Goal: Transaction & Acquisition: Purchase product/service

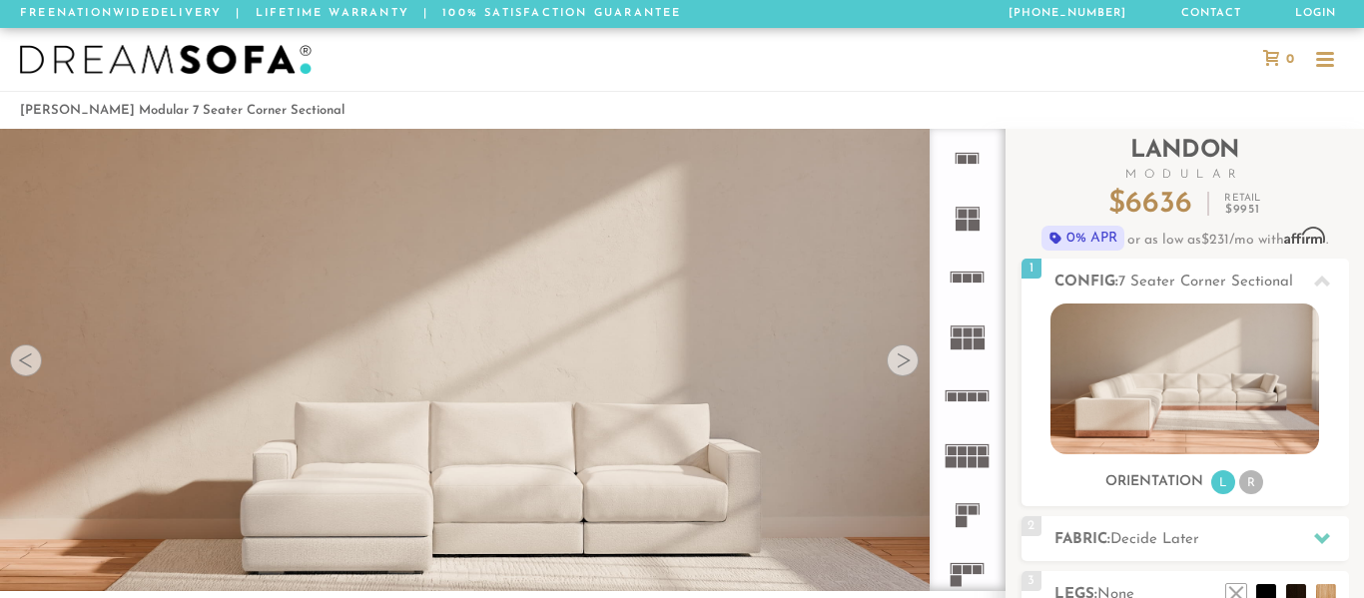
scroll to position [157, 0]
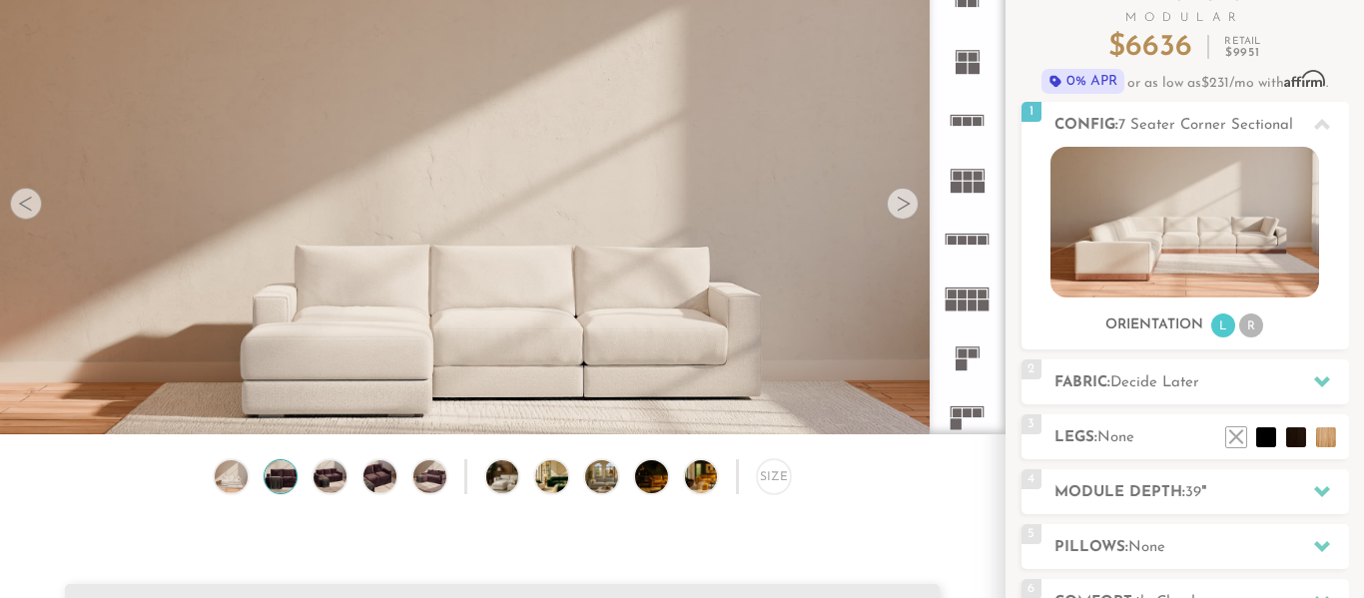
click at [282, 468] on img at bounding box center [280, 476] width 39 height 33
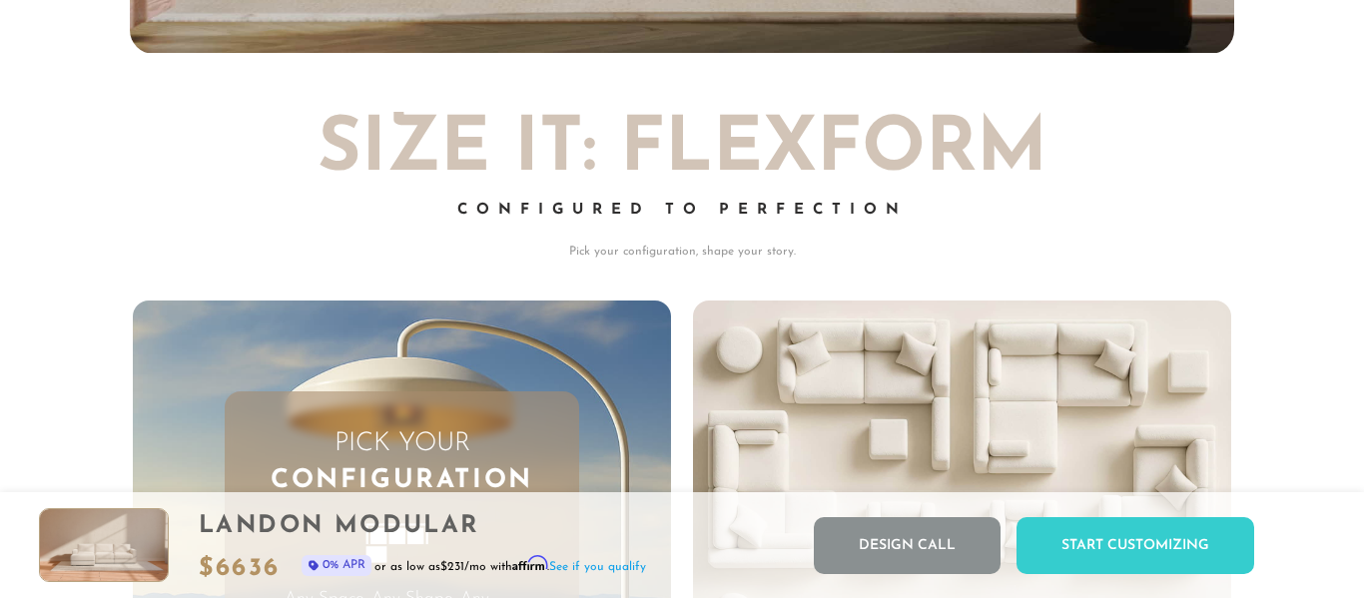
scroll to position [4372, 0]
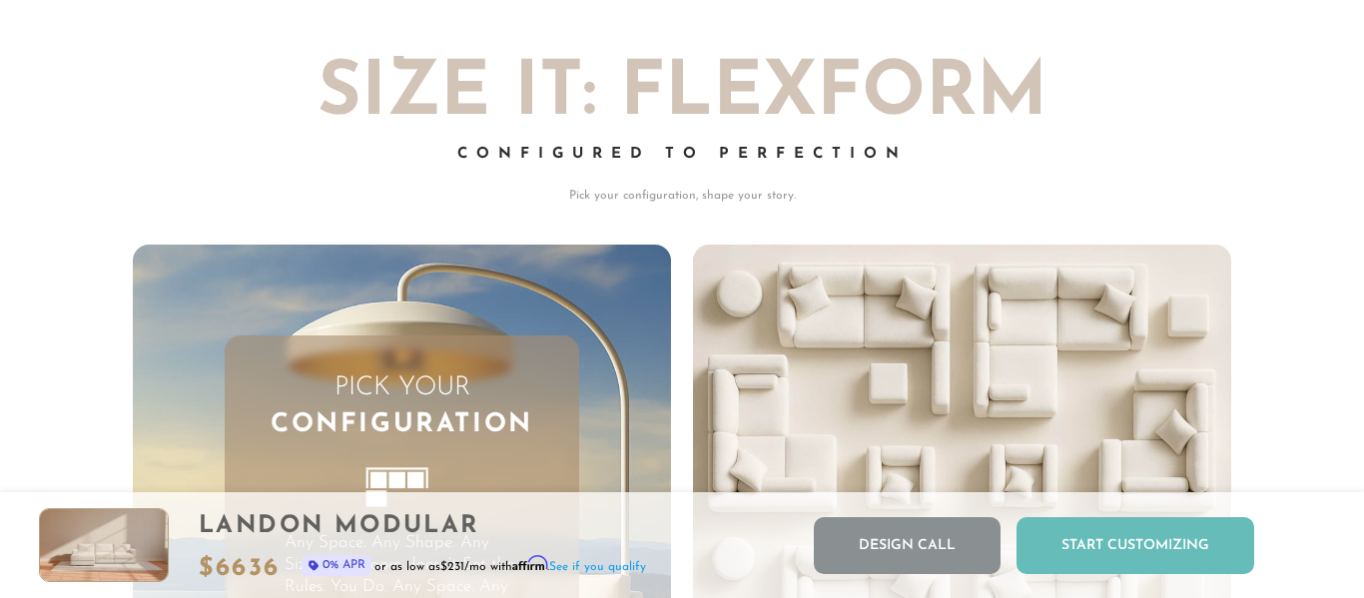
click at [1037, 549] on div "Start Customizing" at bounding box center [1135, 545] width 238 height 57
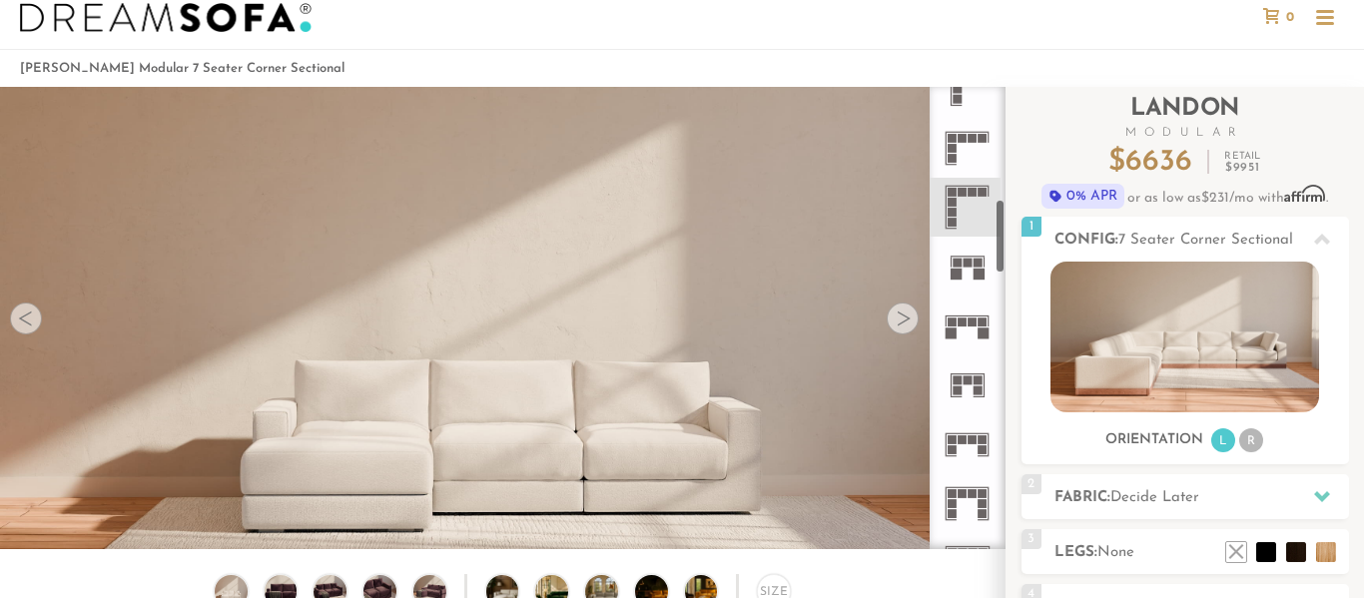
scroll to position [678, 0]
click at [975, 204] on icon at bounding box center [967, 209] width 59 height 59
click at [972, 160] on icon at bounding box center [967, 150] width 59 height 59
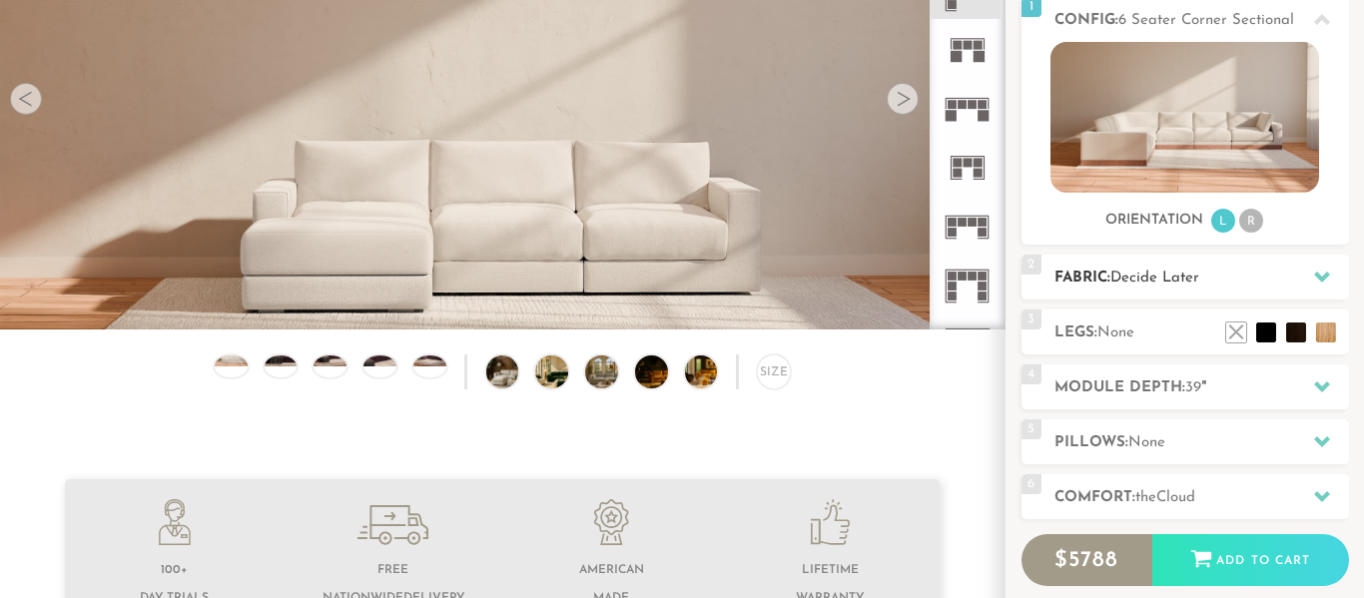
scroll to position [265, 0]
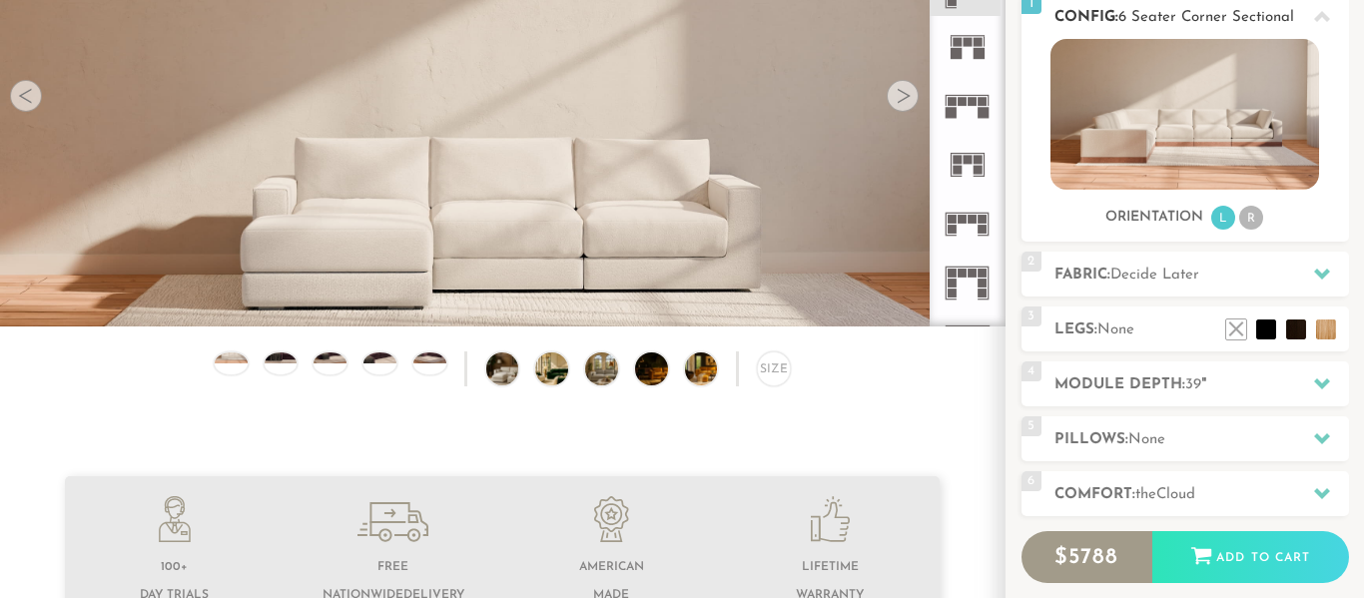
click at [1261, 219] on li "R" at bounding box center [1251, 218] width 24 height 24
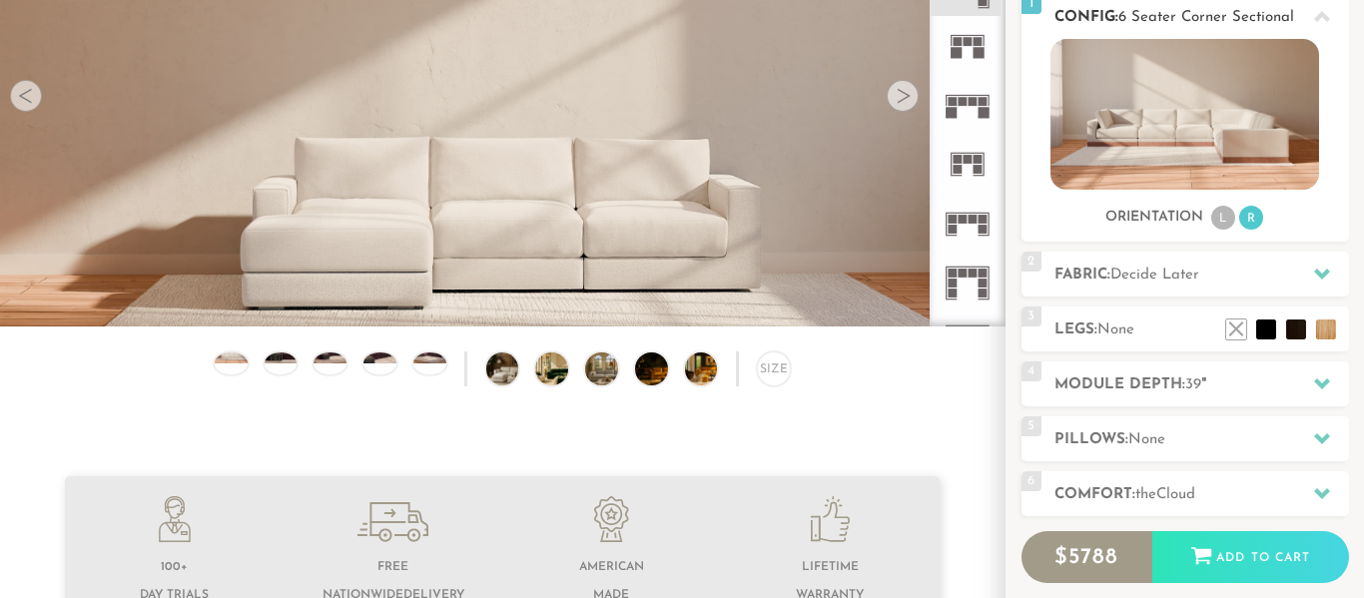
click at [1225, 222] on li "L" at bounding box center [1223, 218] width 24 height 24
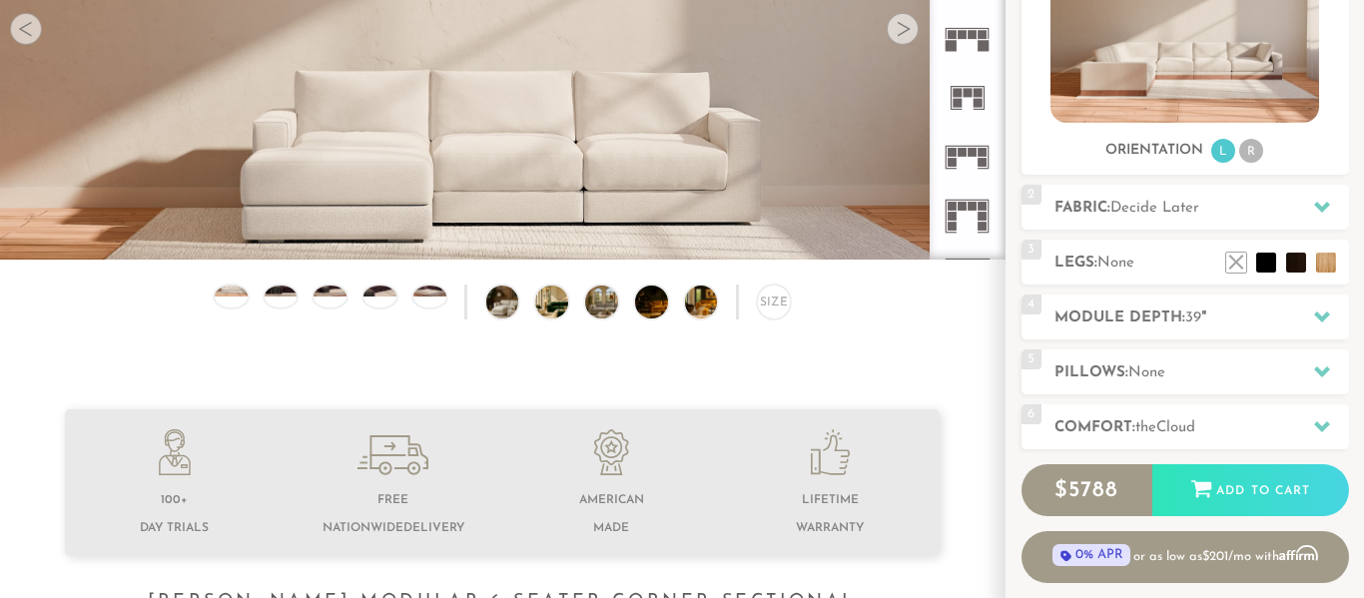
scroll to position [332, 0]
click at [1319, 208] on icon at bounding box center [1322, 206] width 16 height 11
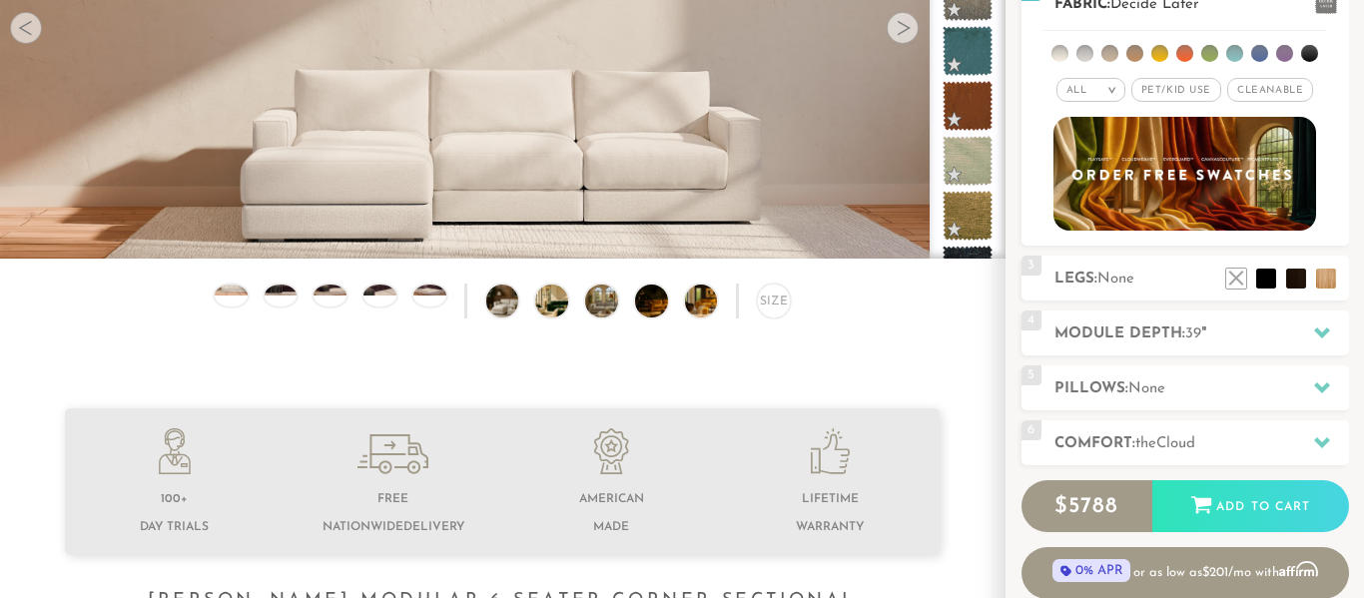
click at [1195, 93] on span "Pet/Kid Use x" at bounding box center [1176, 90] width 90 height 24
click at [1240, 81] on span "Cleanable x" at bounding box center [1277, 90] width 86 height 24
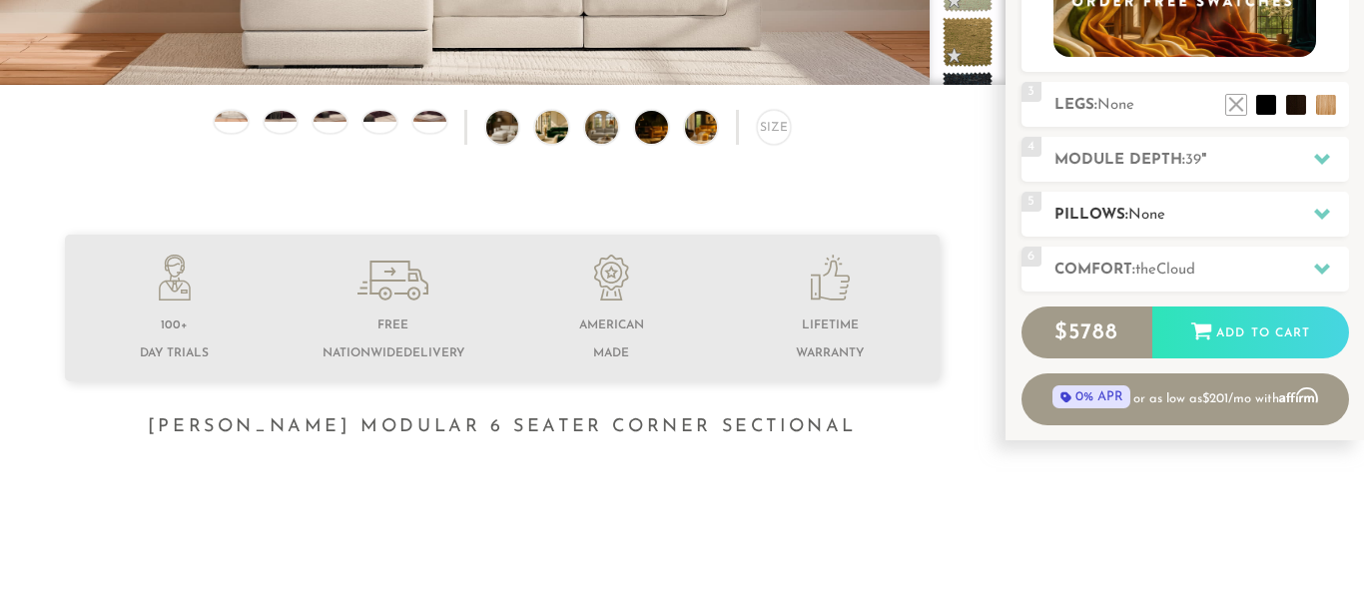
scroll to position [507, 0]
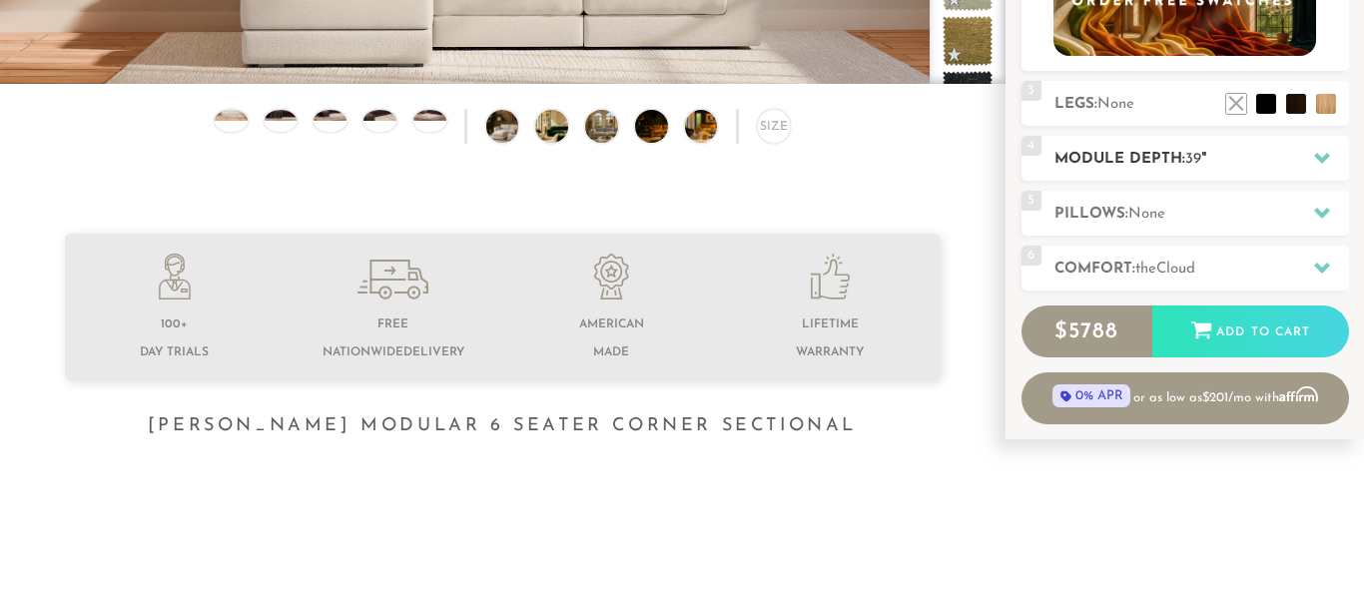
click at [1325, 165] on div at bounding box center [1322, 158] width 42 height 41
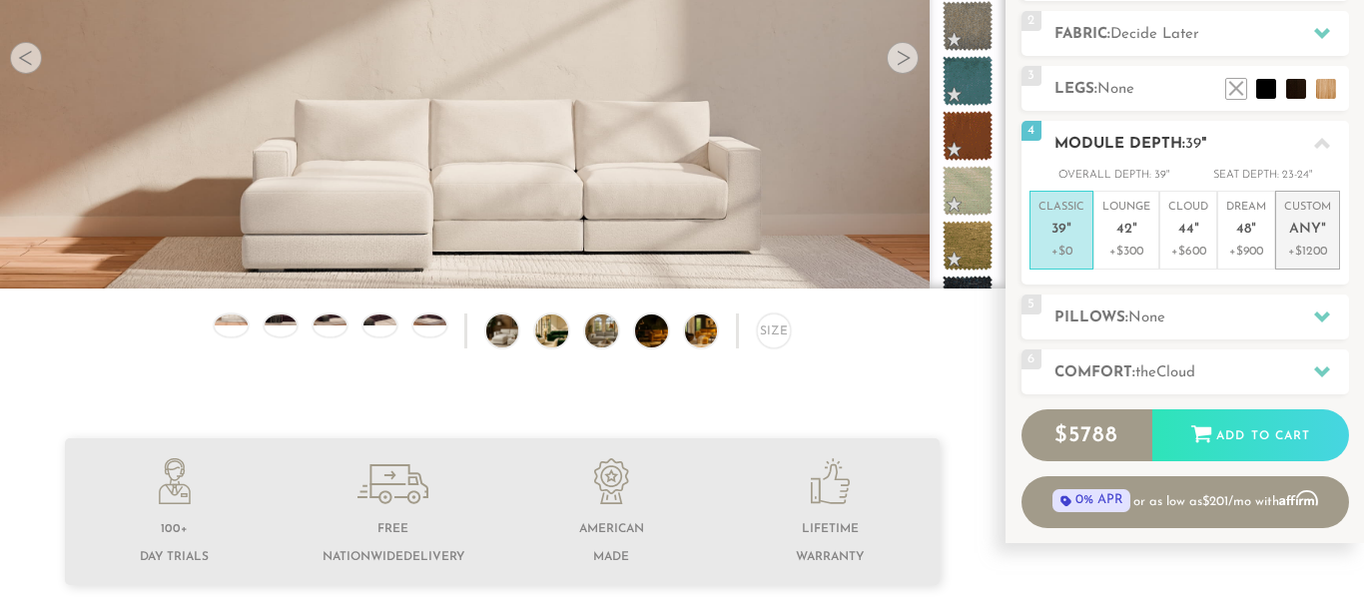
scroll to position [309, 0]
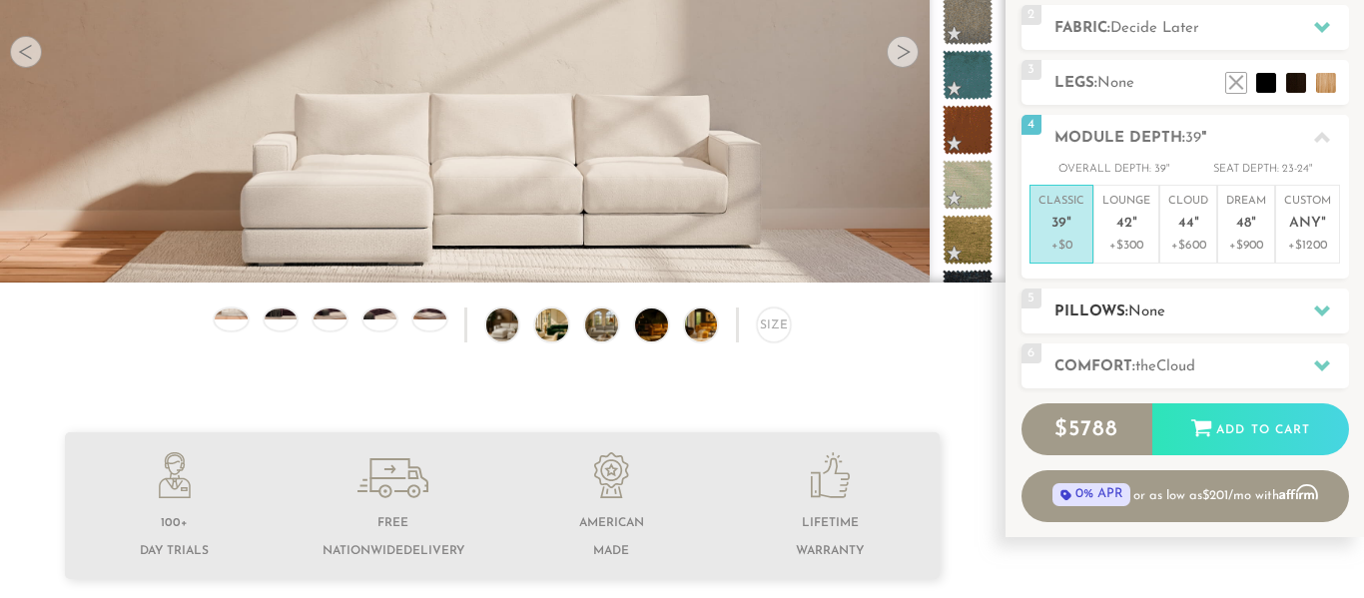
click at [1318, 316] on icon at bounding box center [1322, 311] width 16 height 16
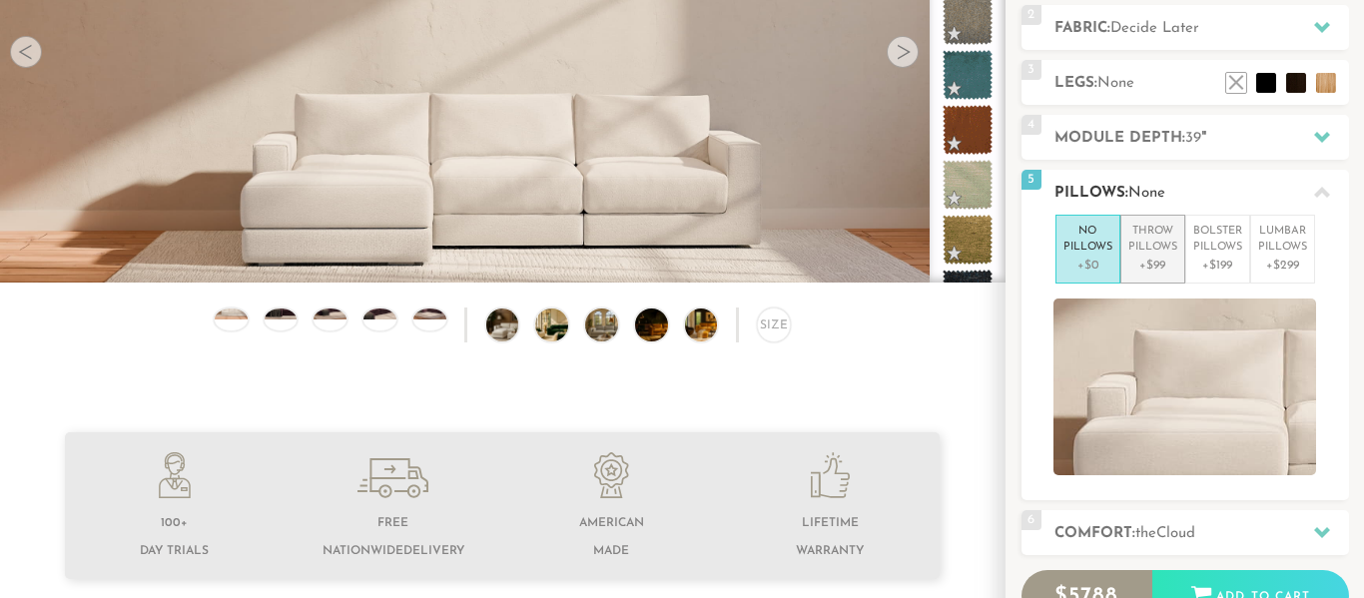
click at [1164, 264] on p "+$99" at bounding box center [1152, 266] width 49 height 18
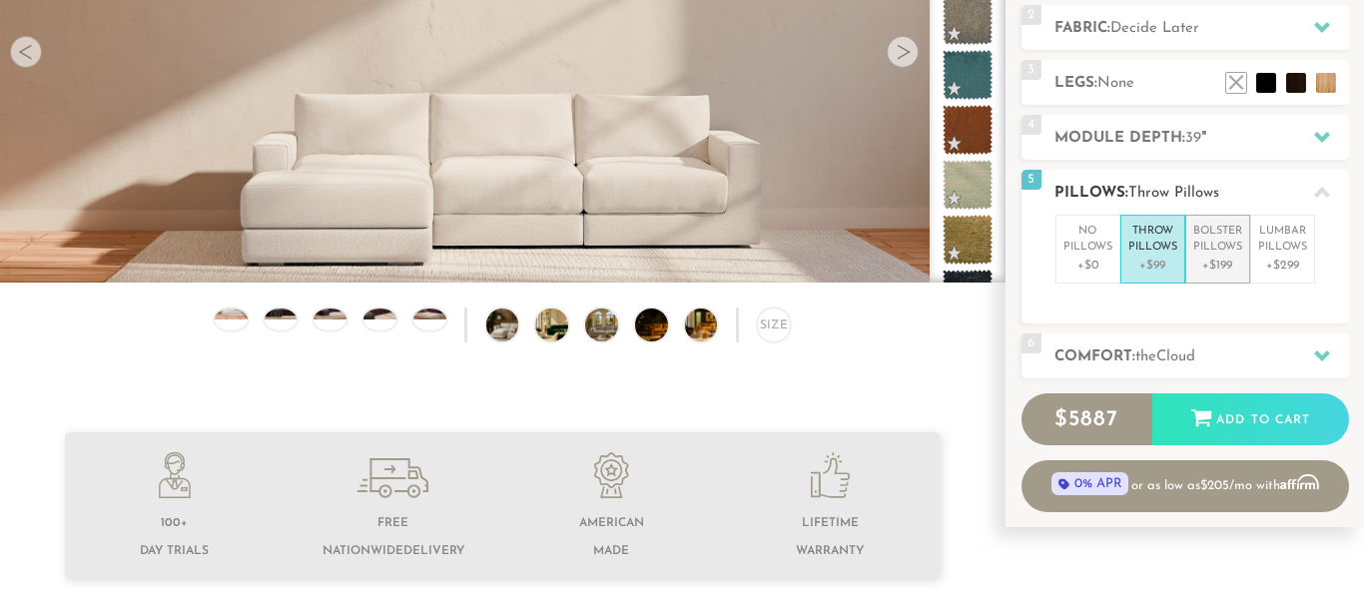
click at [1213, 259] on p "+$199" at bounding box center [1217, 266] width 49 height 18
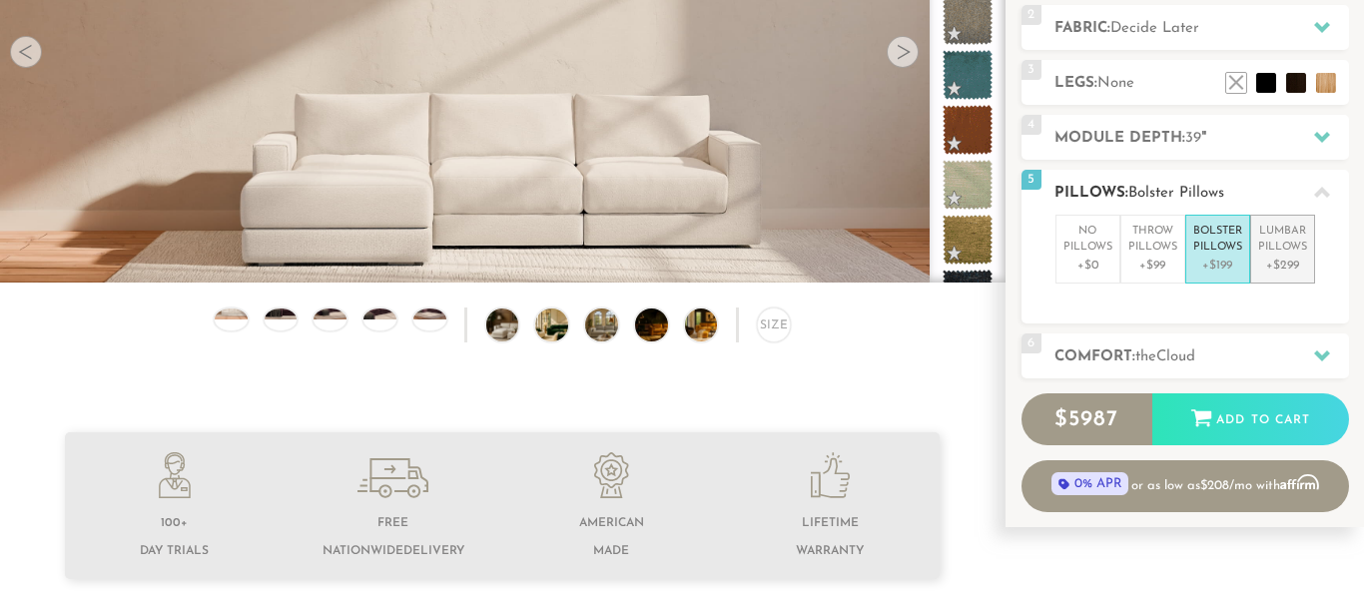
click at [1273, 258] on p "+$299" at bounding box center [1282, 266] width 49 height 18
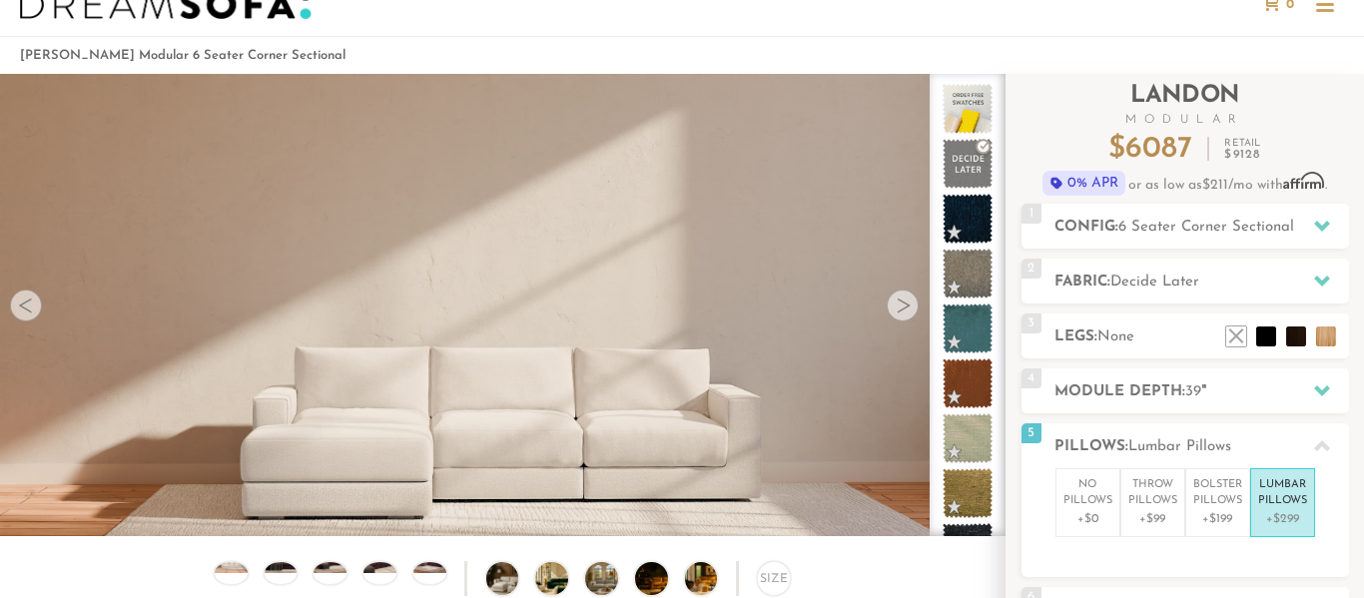
scroll to position [66, 0]
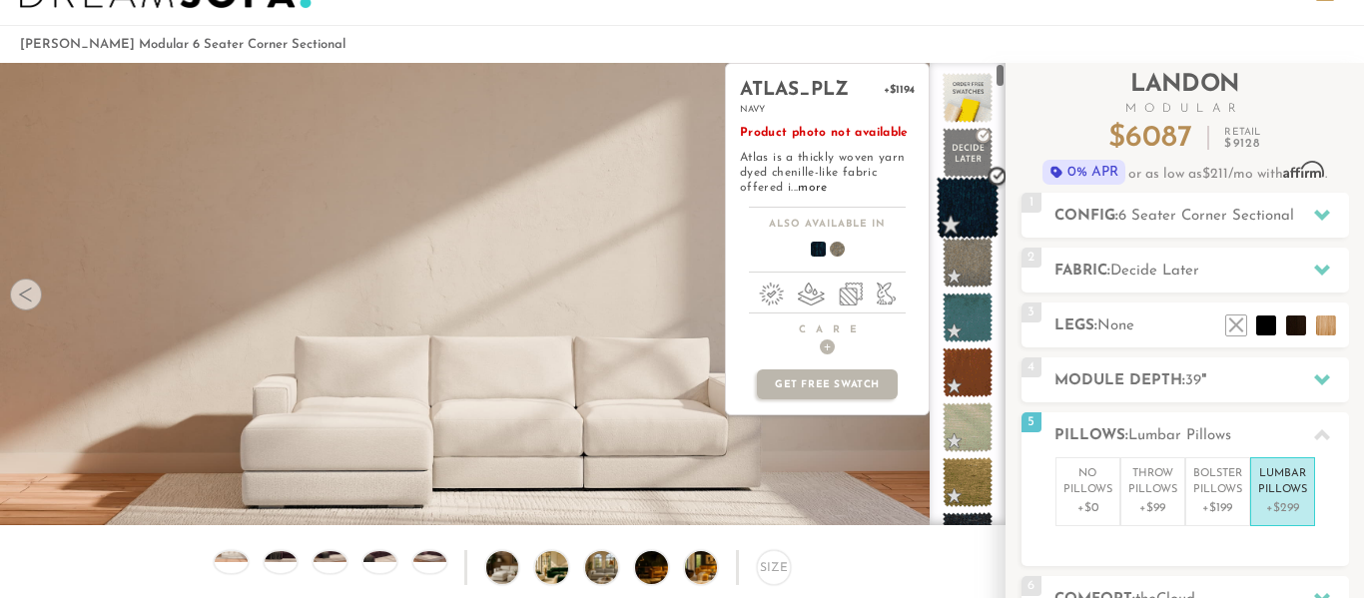
click at [966, 199] on span at bounding box center [968, 208] width 63 height 63
click at [879, 443] on div "avalon_hp +$1494 aqua Product photo not available Handsome woven fabric with a …" at bounding box center [827, 294] width 205 height 462
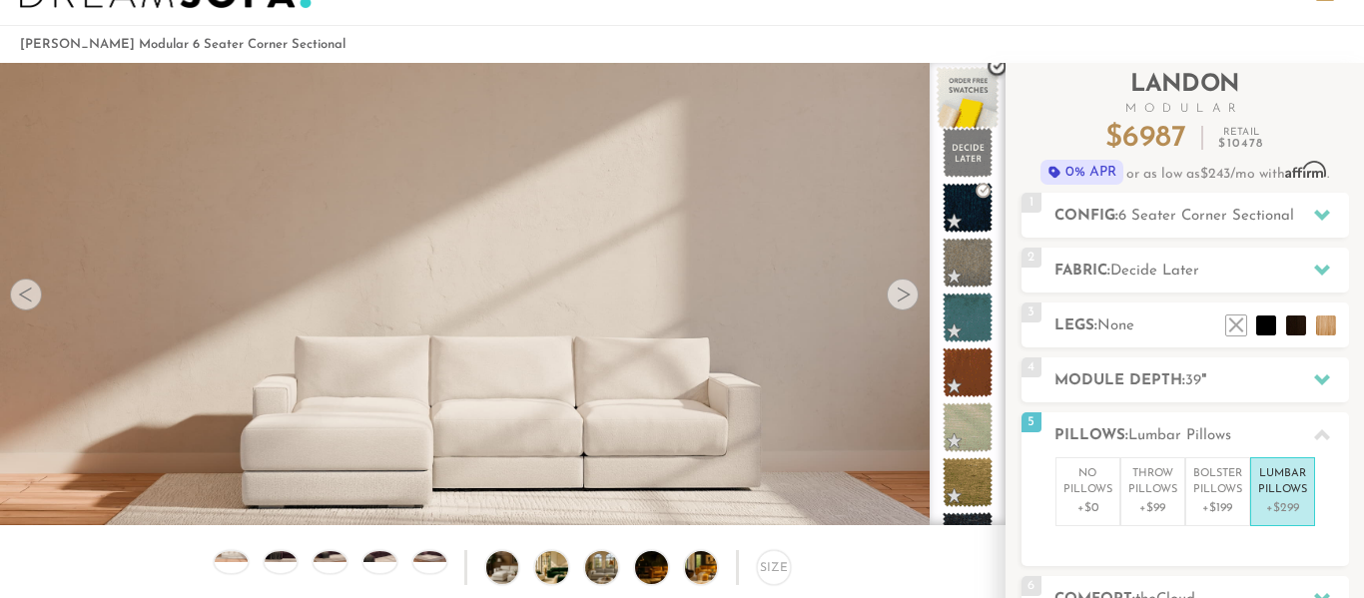
click at [957, 102] on span at bounding box center [968, 98] width 63 height 63
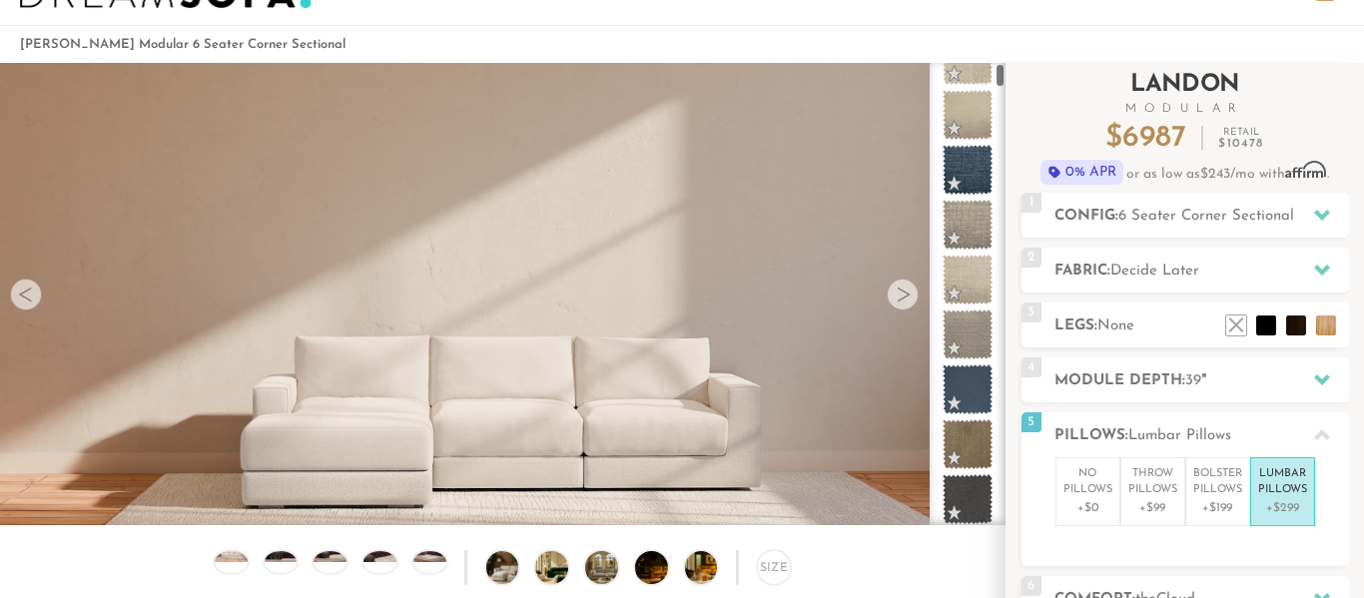
scroll to position [0, 0]
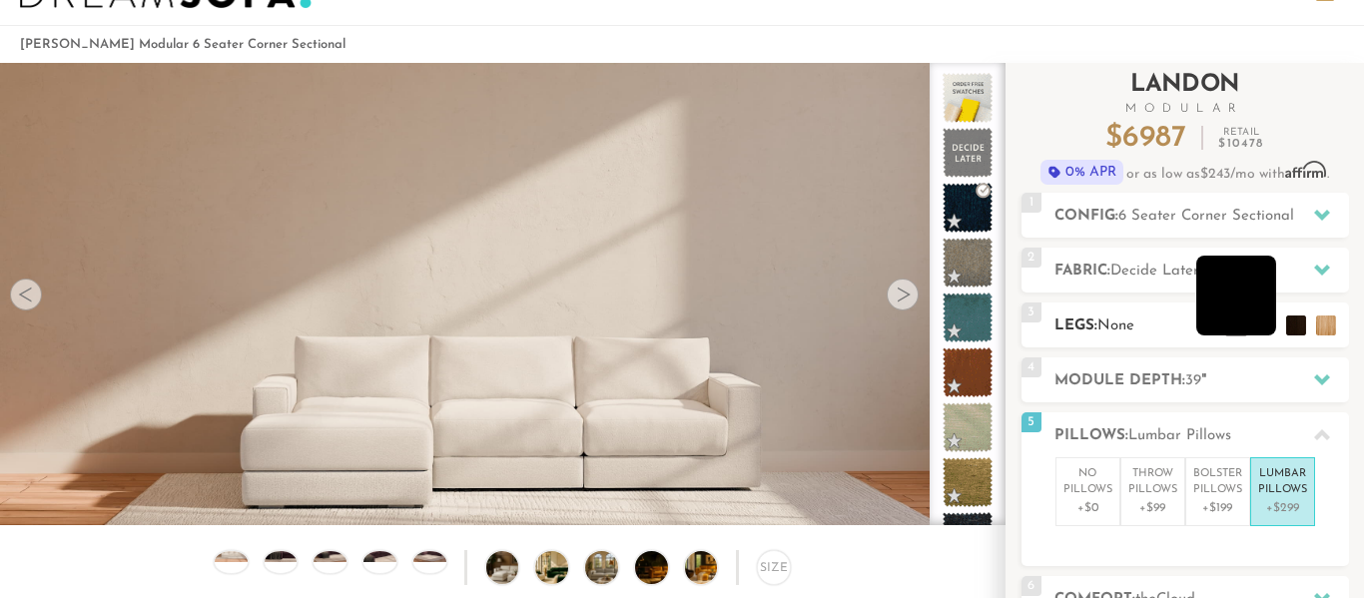
click at [1275, 325] on li at bounding box center [1236, 296] width 80 height 80
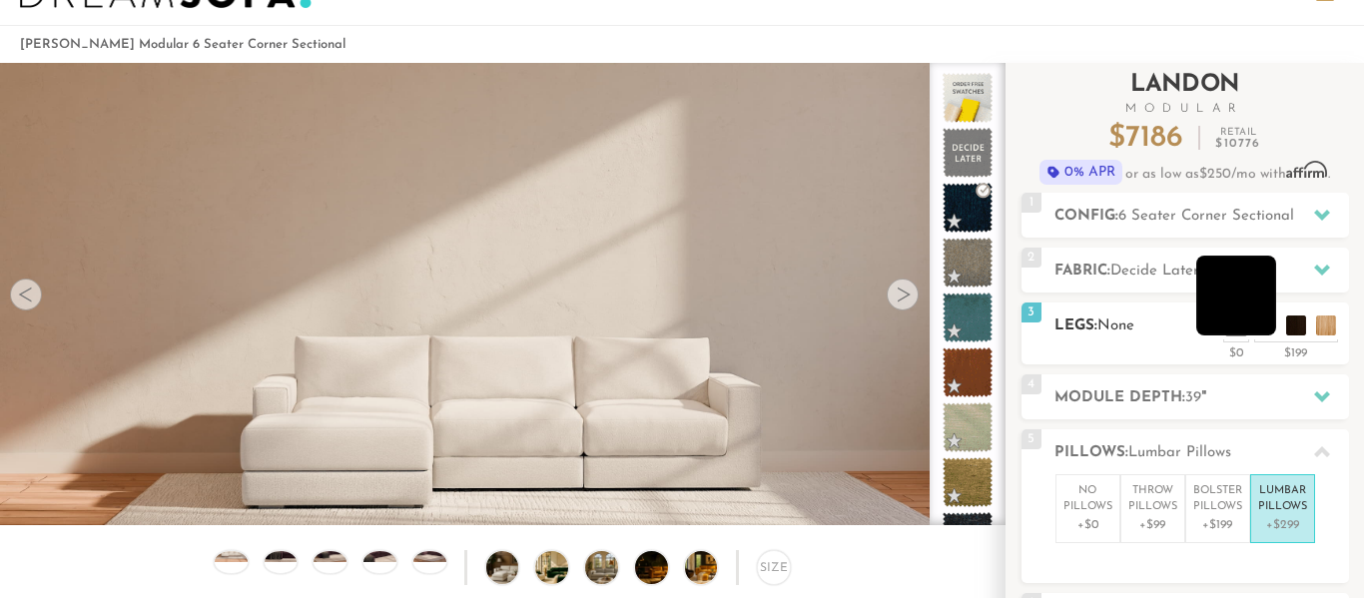
click at [1254, 319] on li at bounding box center [1236, 296] width 80 height 80
click at [1258, 322] on li at bounding box center [1236, 296] width 80 height 80
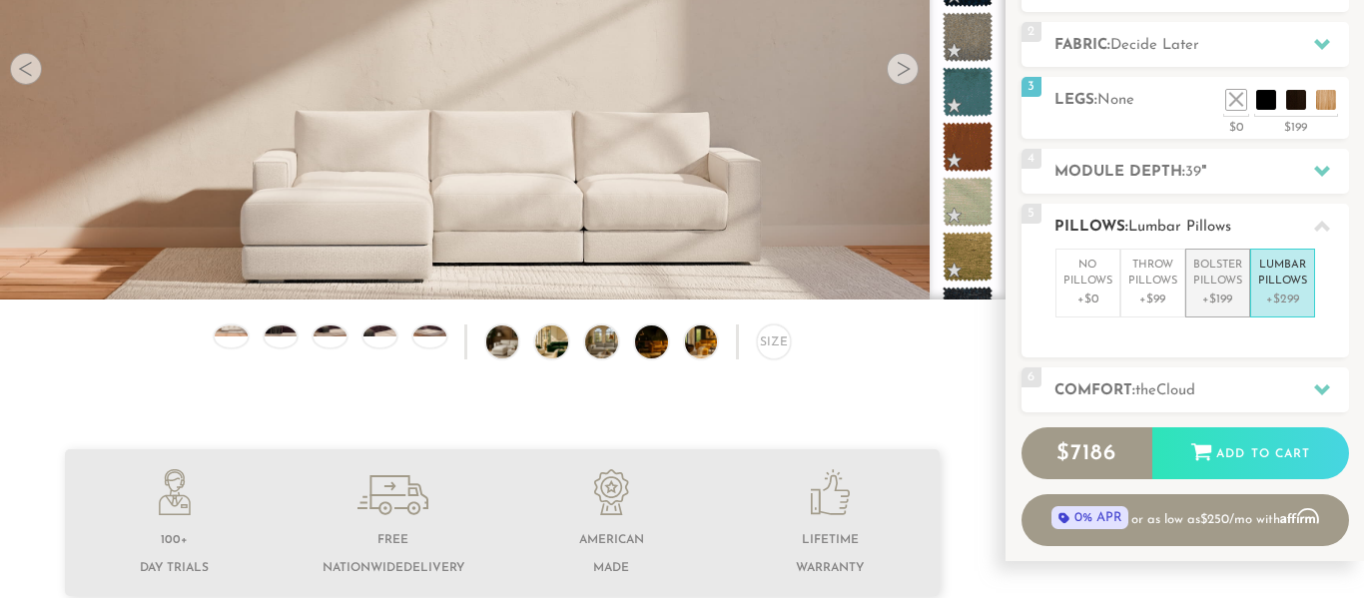
scroll to position [301, 0]
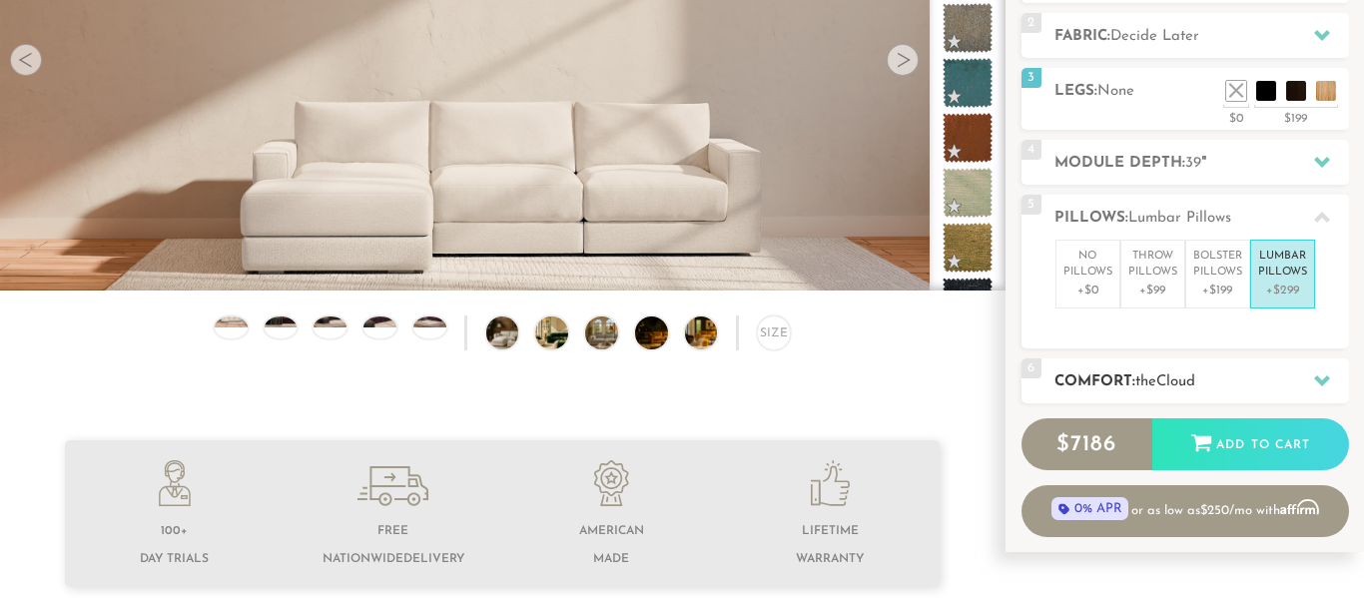
click at [1306, 380] on div at bounding box center [1322, 380] width 42 height 41
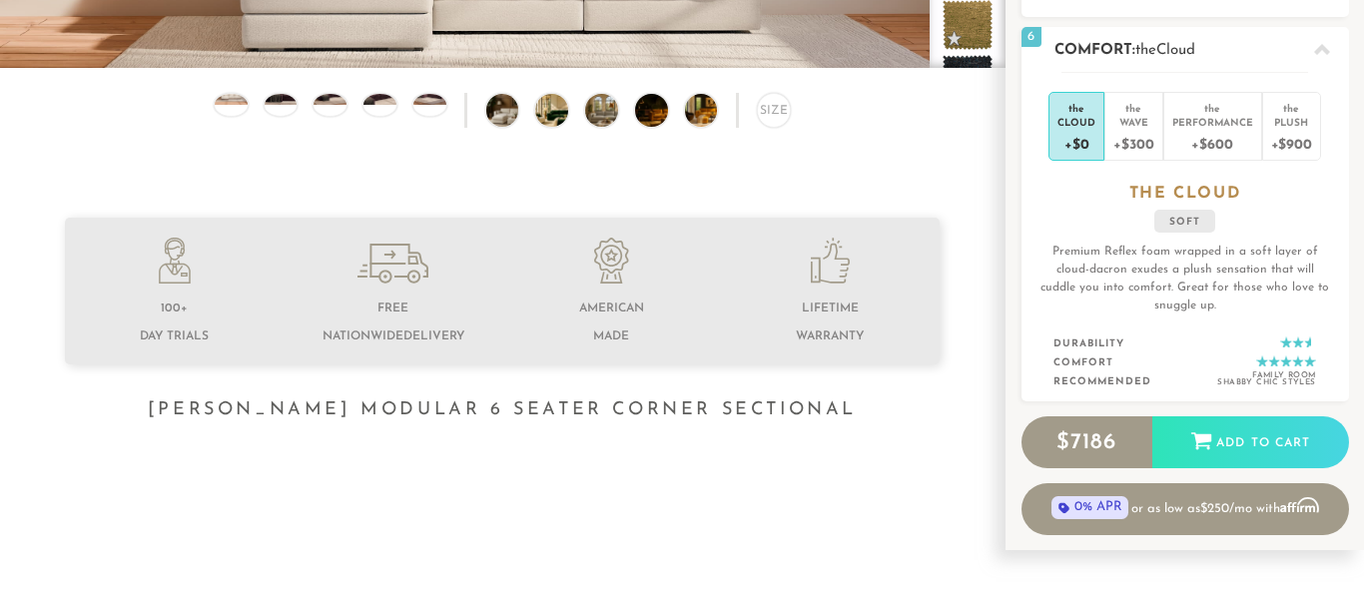
scroll to position [527, 0]
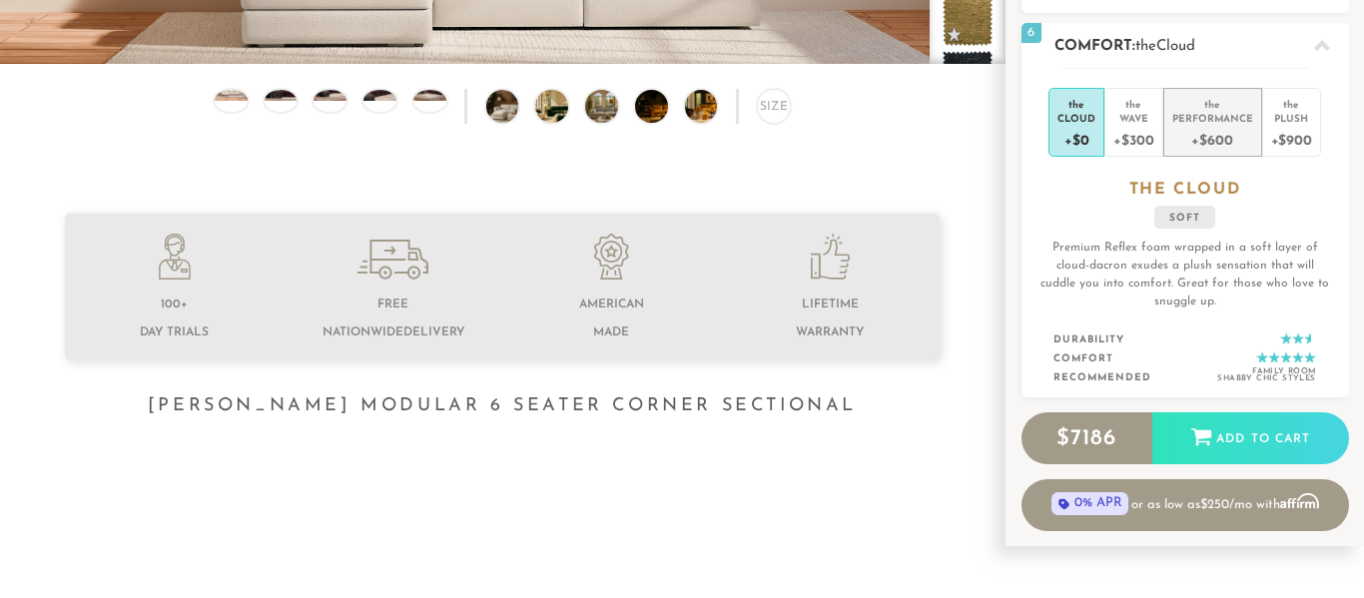
click at [1220, 122] on div "Performance" at bounding box center [1212, 118] width 81 height 14
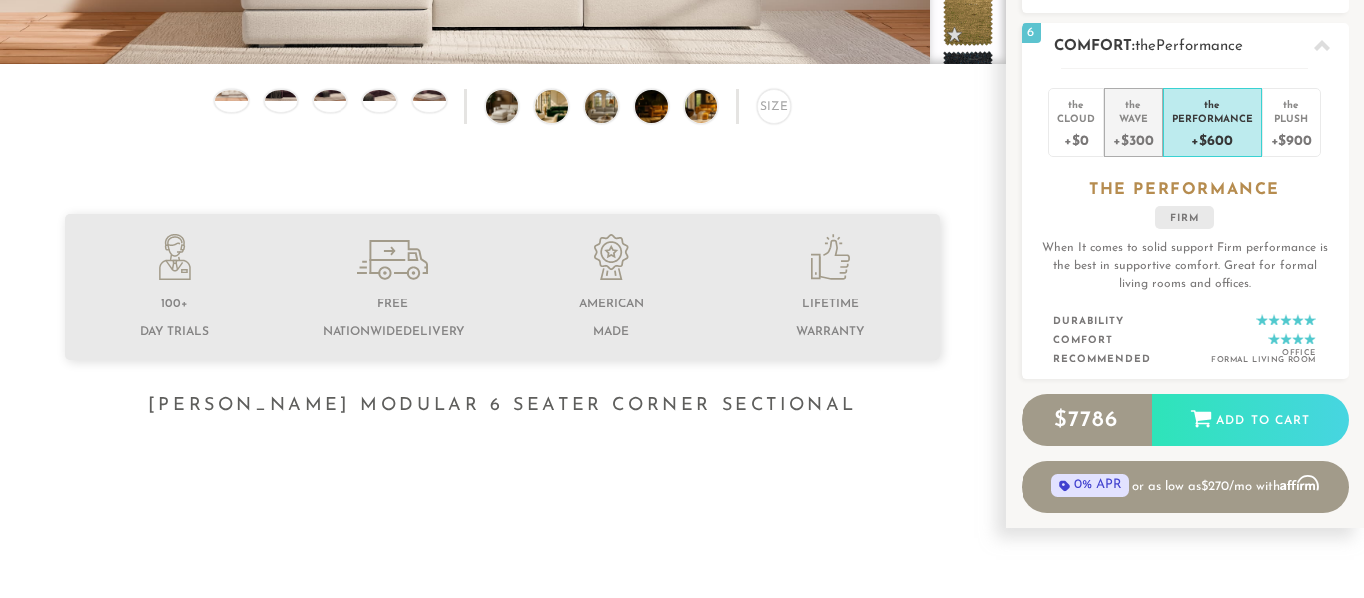
click at [1144, 127] on div "+$300" at bounding box center [1133, 139] width 40 height 29
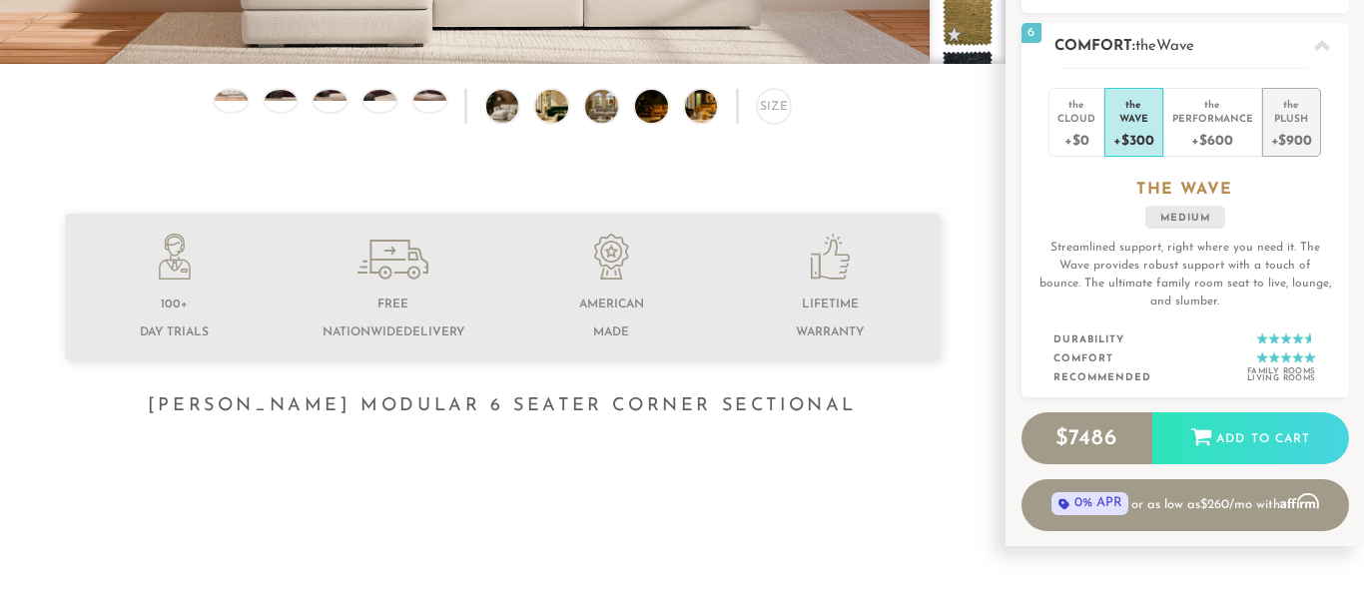
click at [1295, 141] on div "+$900" at bounding box center [1291, 139] width 41 height 29
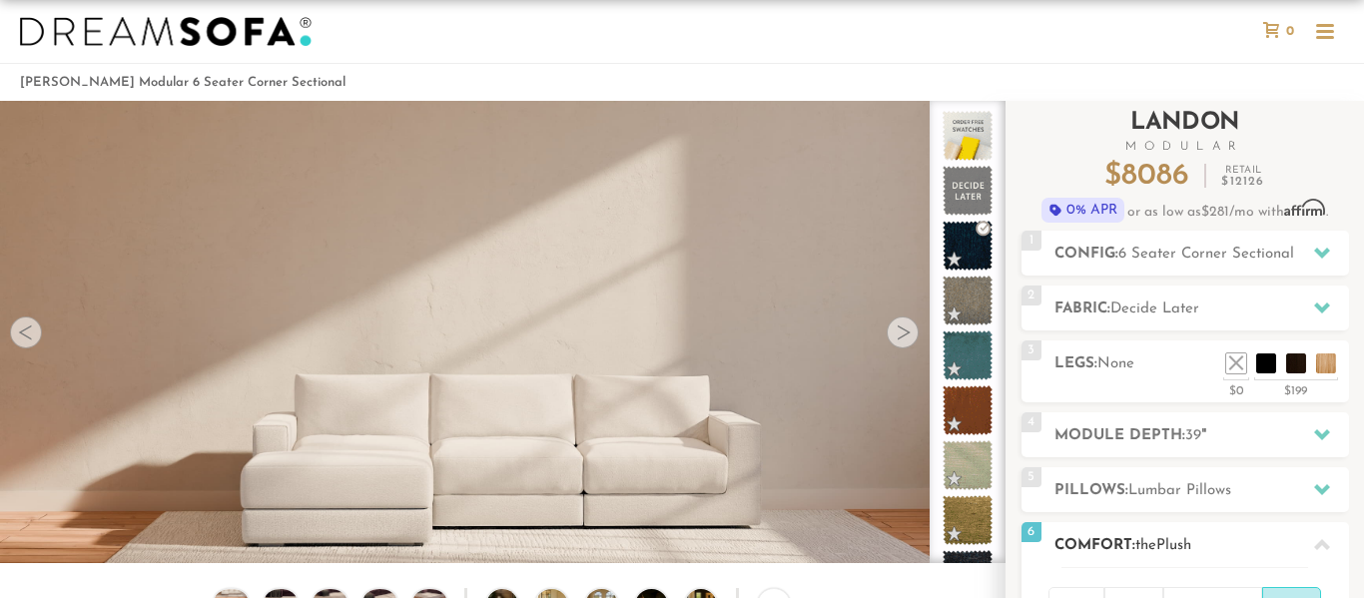
scroll to position [0, 0]
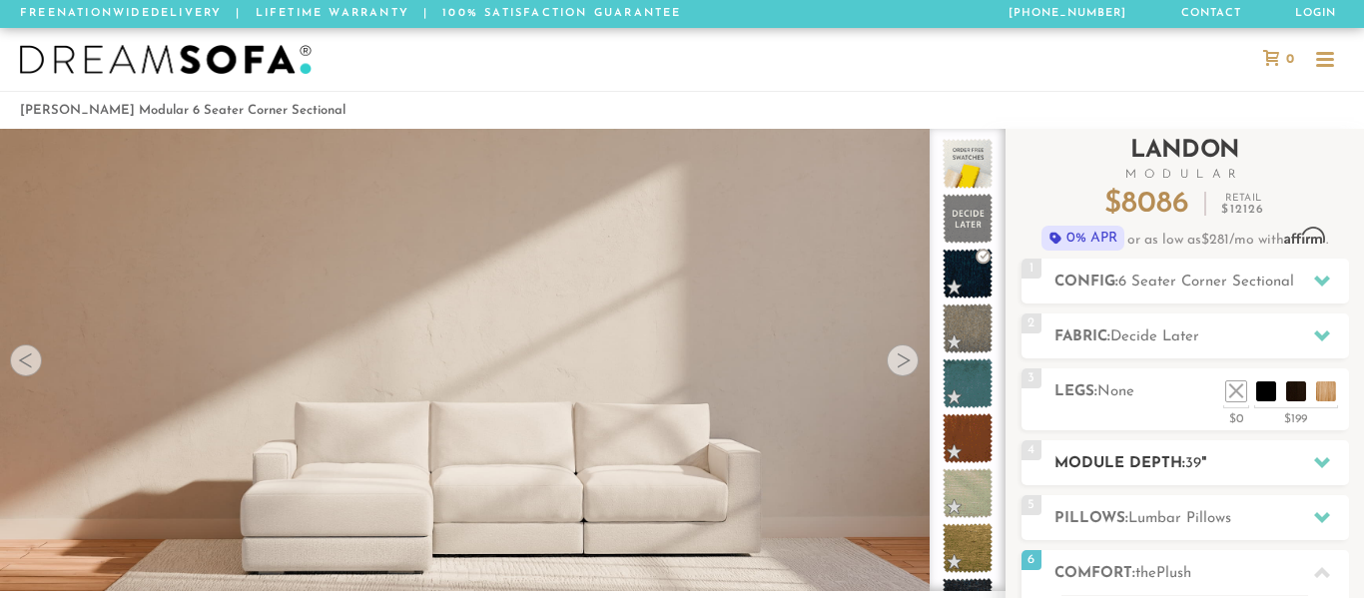
click at [1221, 453] on h2 "Module Depth: 39 "" at bounding box center [1201, 463] width 295 height 23
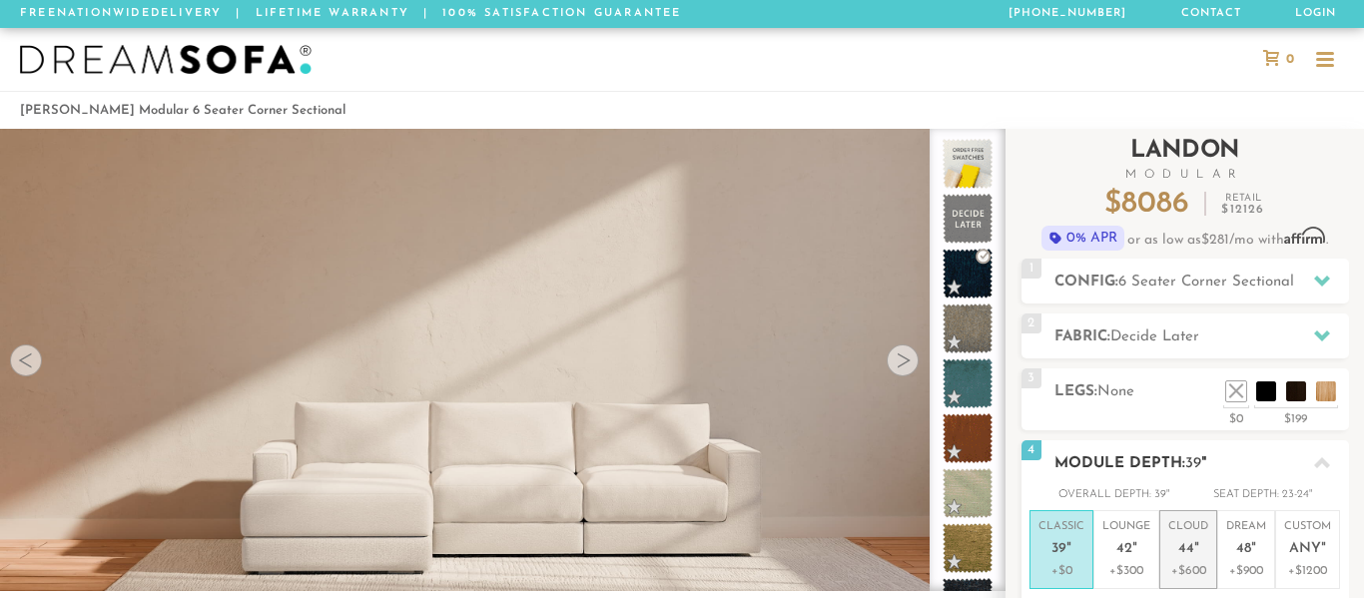
click at [1203, 538] on p "Cloud 44 "" at bounding box center [1188, 540] width 40 height 43
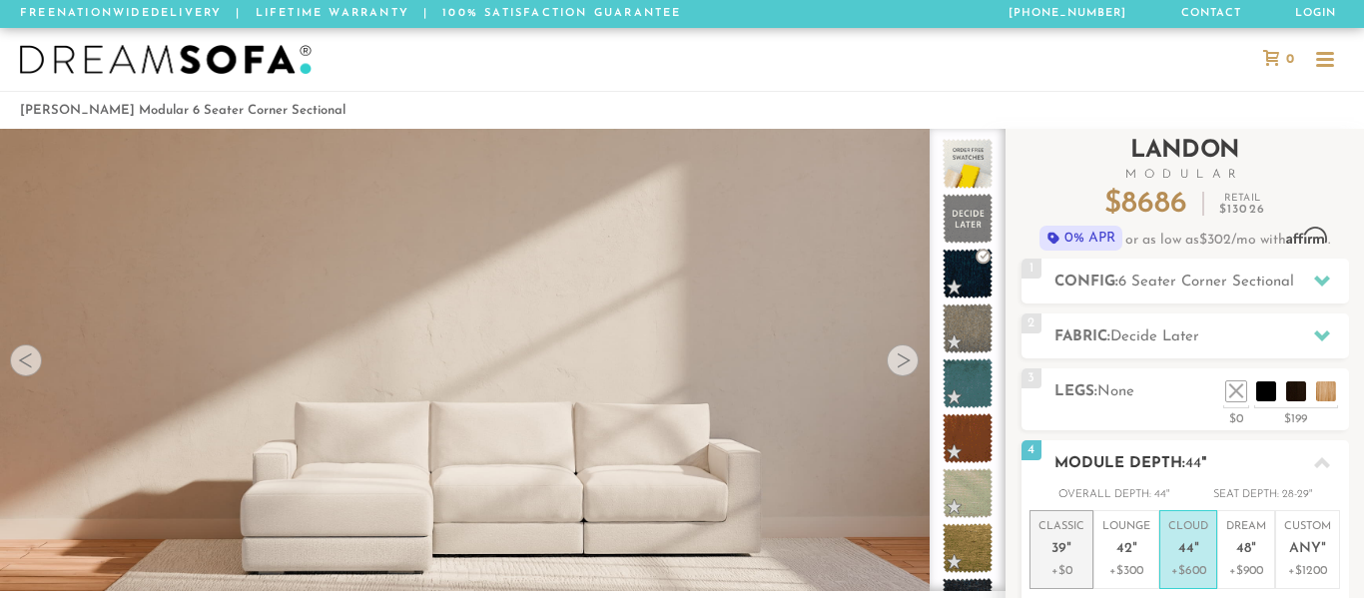
click at [1060, 557] on p "Classic 39 "" at bounding box center [1061, 540] width 46 height 43
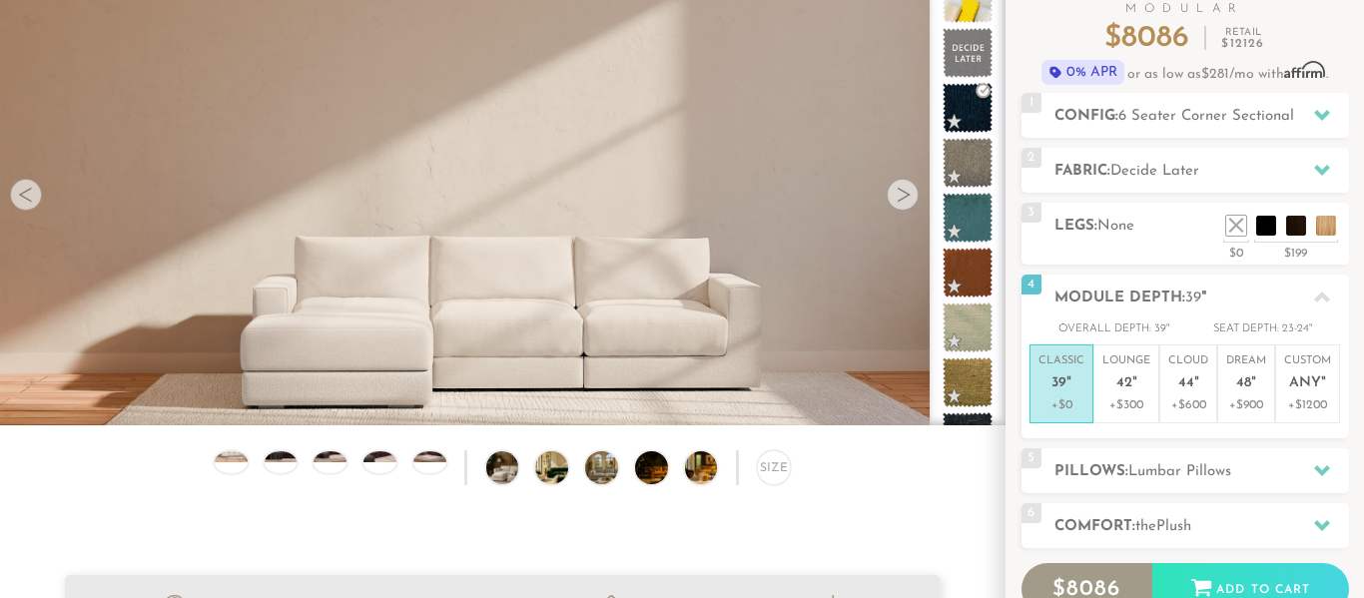
scroll to position [168, 0]
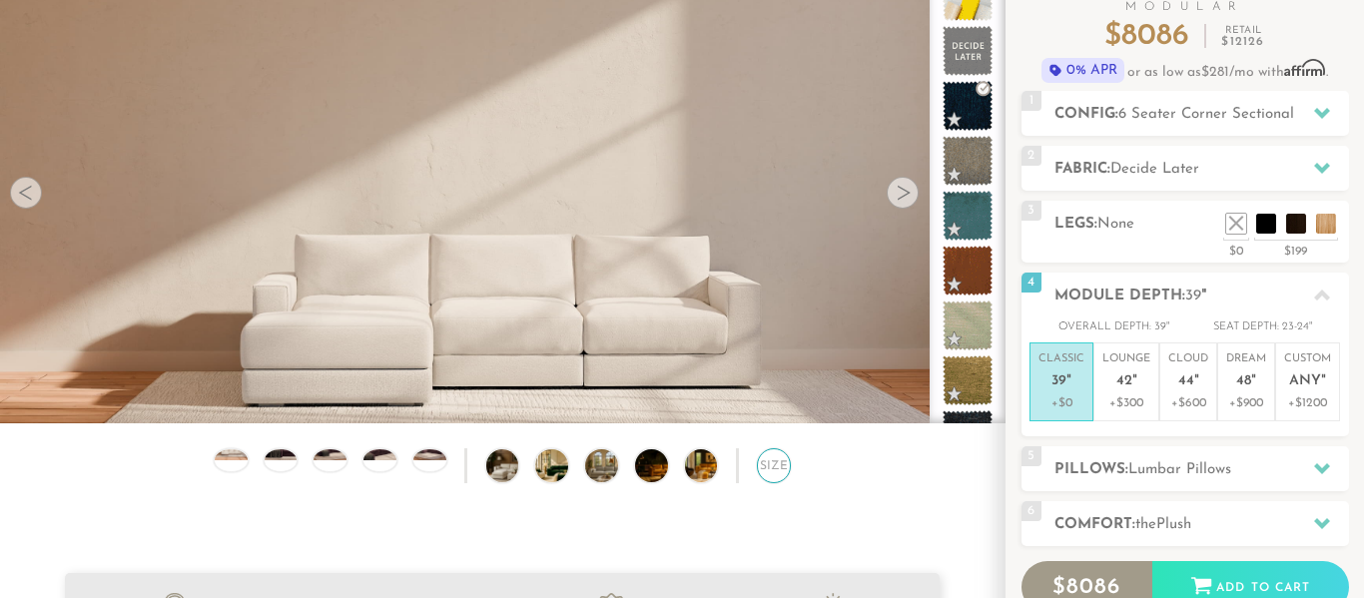
click at [785, 460] on div "Size" at bounding box center [774, 465] width 35 height 35
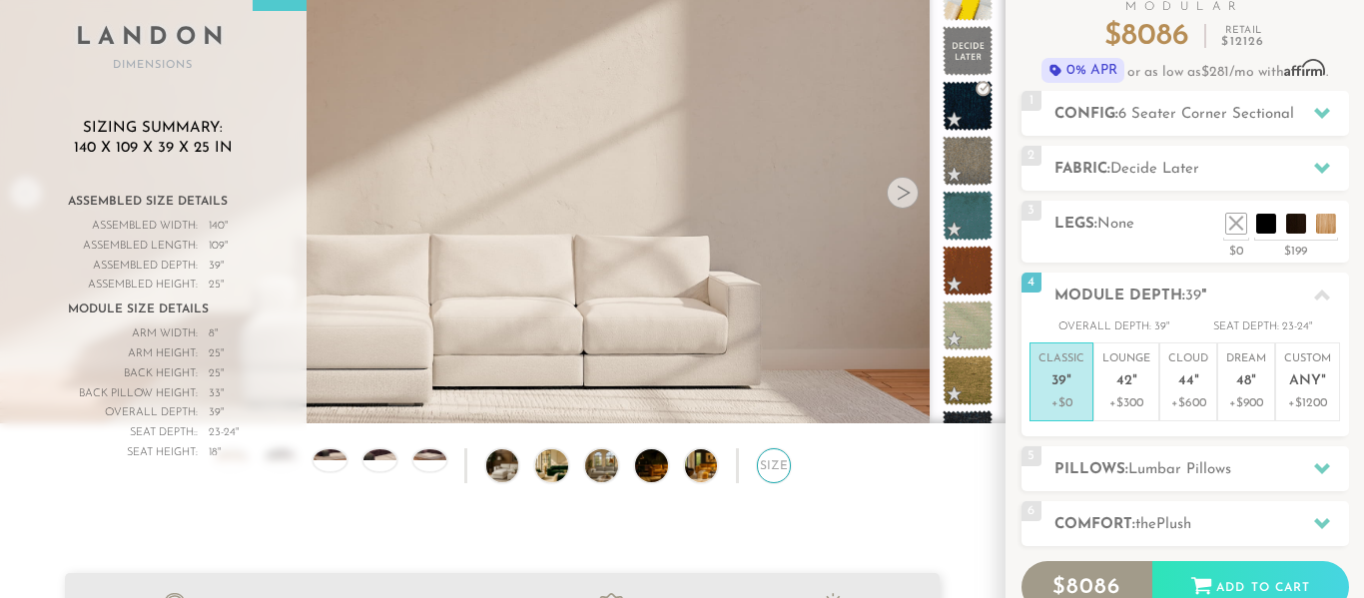
click at [785, 460] on div "Size" at bounding box center [774, 465] width 35 height 35
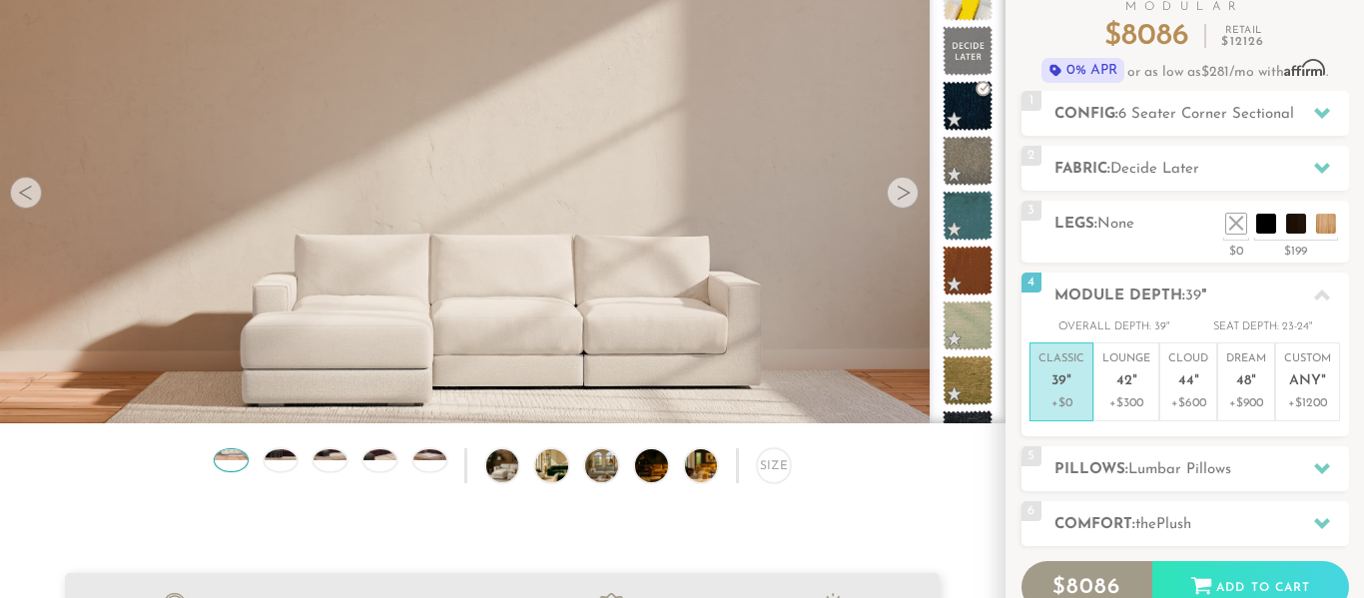
click at [234, 465] on div at bounding box center [231, 460] width 35 height 24
click at [284, 455] on img at bounding box center [280, 449] width 39 height 22
click at [899, 193] on div at bounding box center [903, 193] width 32 height 32
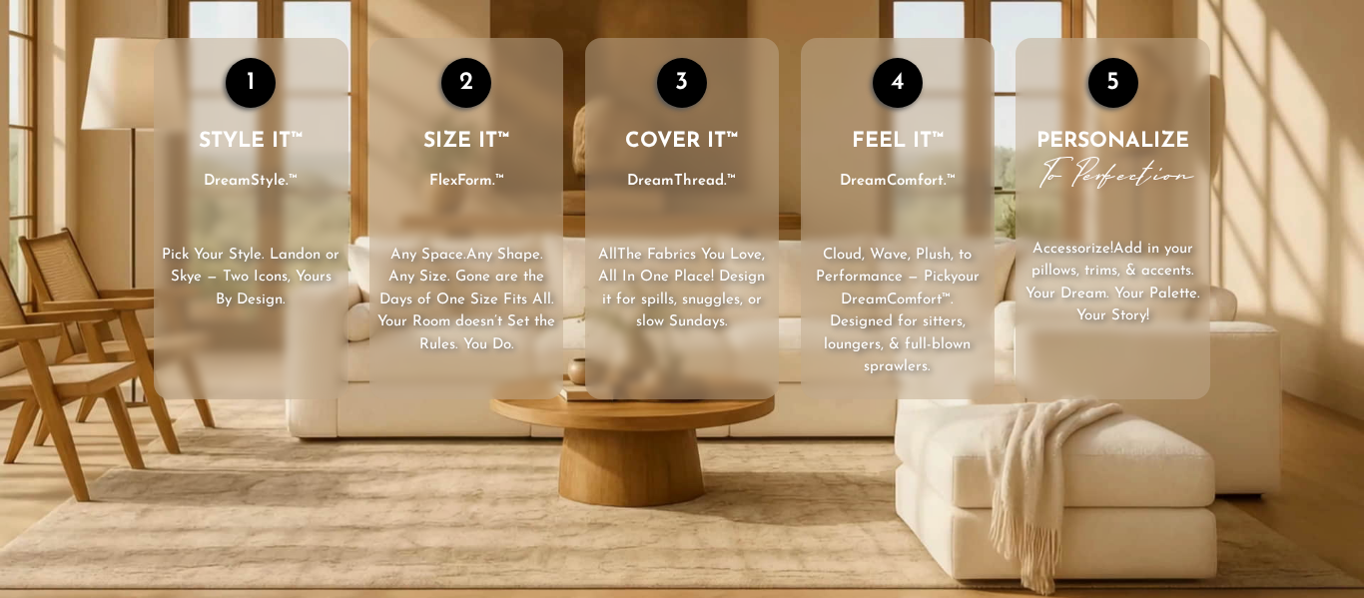
scroll to position [0, 0]
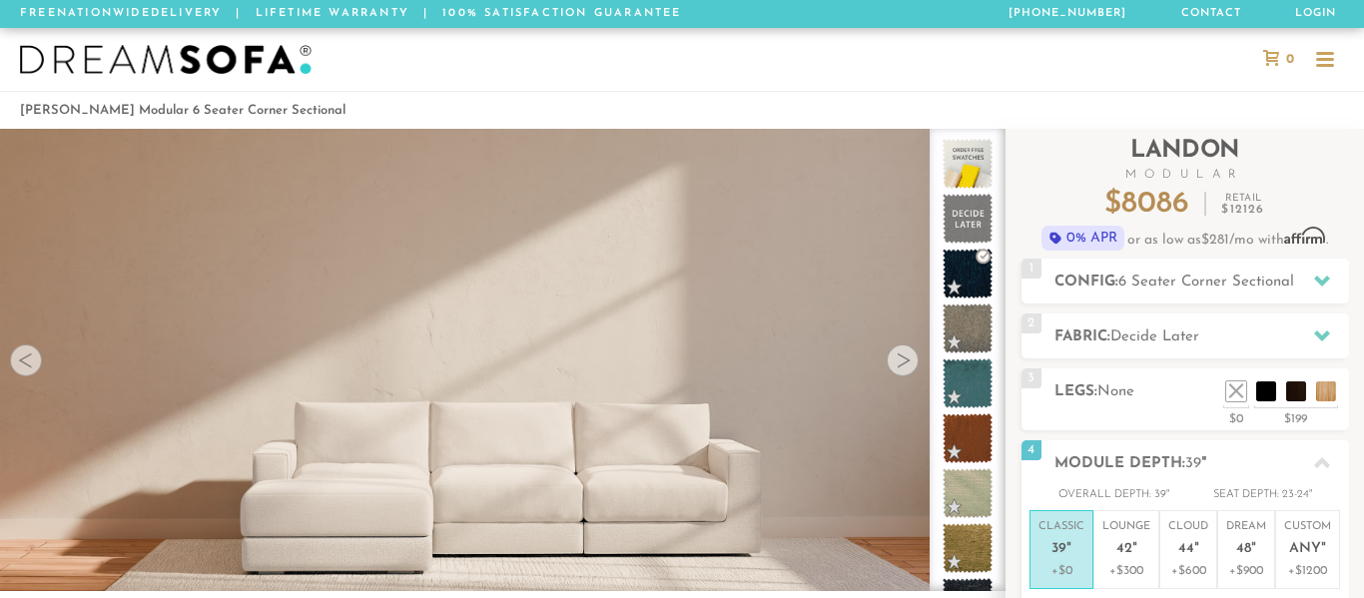
click at [133, 70] on img at bounding box center [166, 60] width 292 height 30
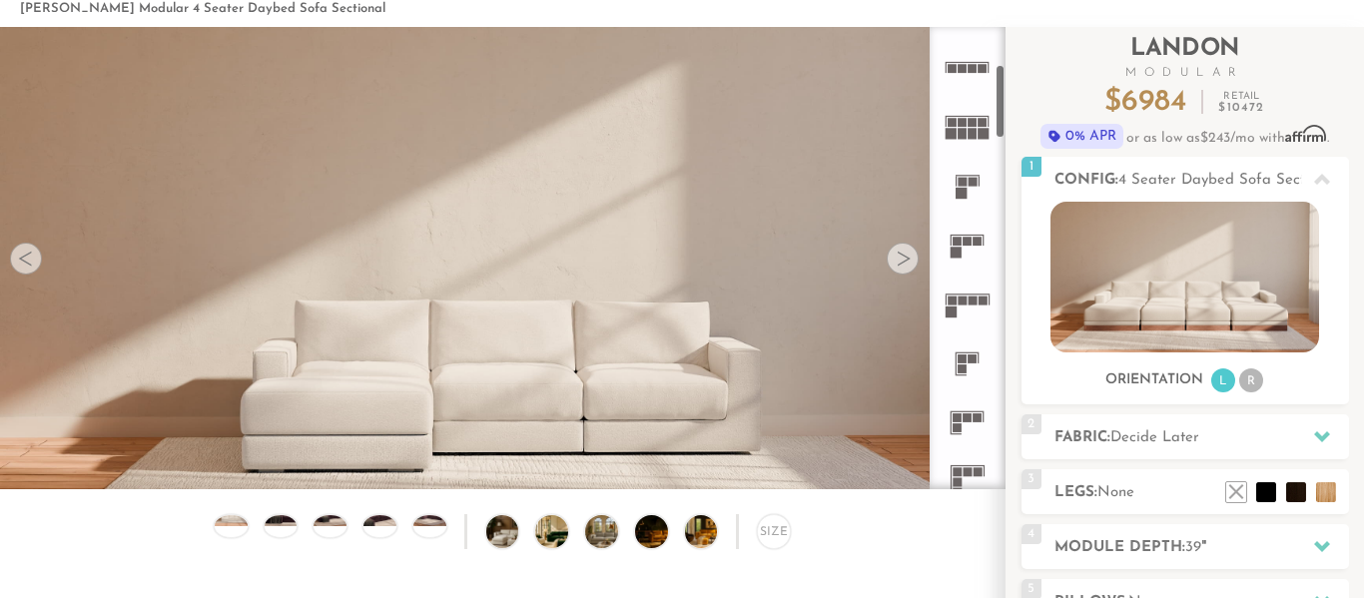
scroll to position [228, 0]
click at [972, 317] on icon at bounding box center [967, 303] width 59 height 59
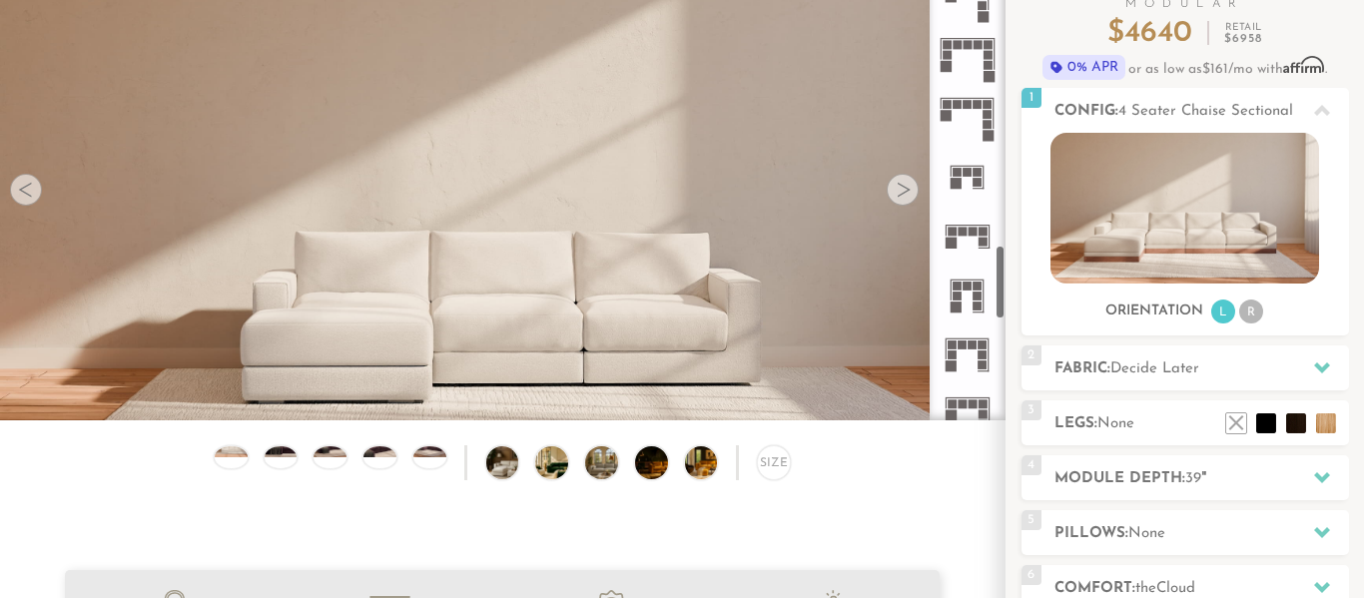
scroll to position [1768, 0]
click at [972, 248] on icon at bounding box center [967, 235] width 59 height 59
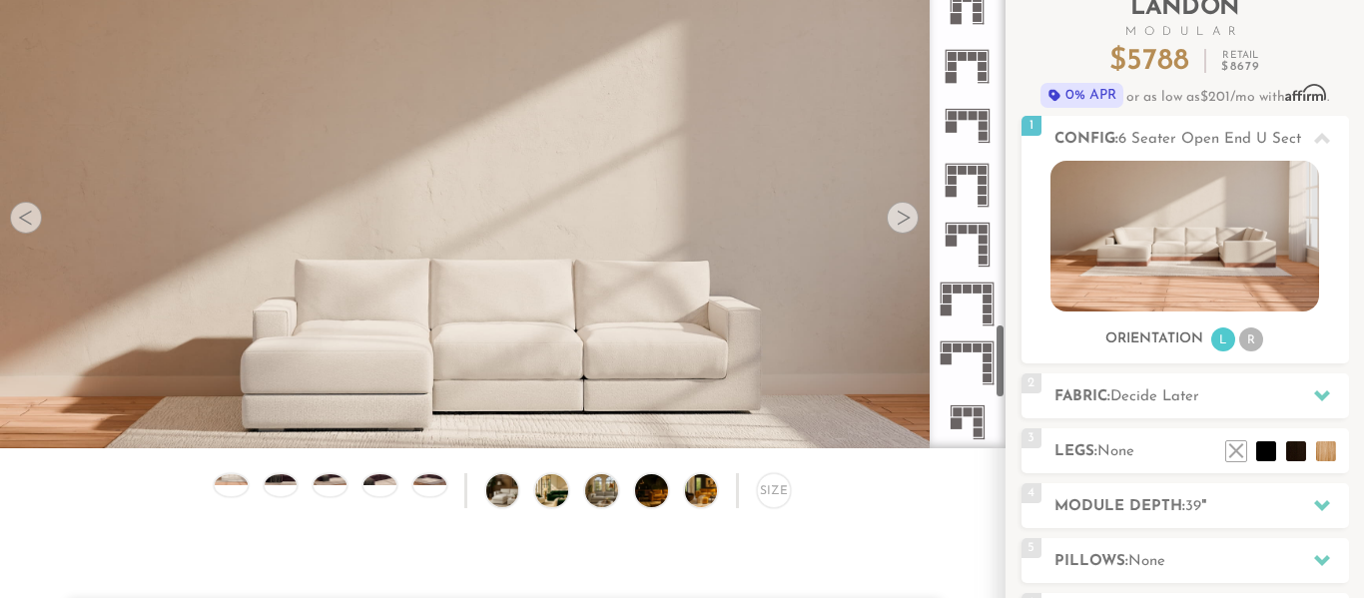
scroll to position [142, 0]
click at [900, 217] on div at bounding box center [903, 219] width 32 height 32
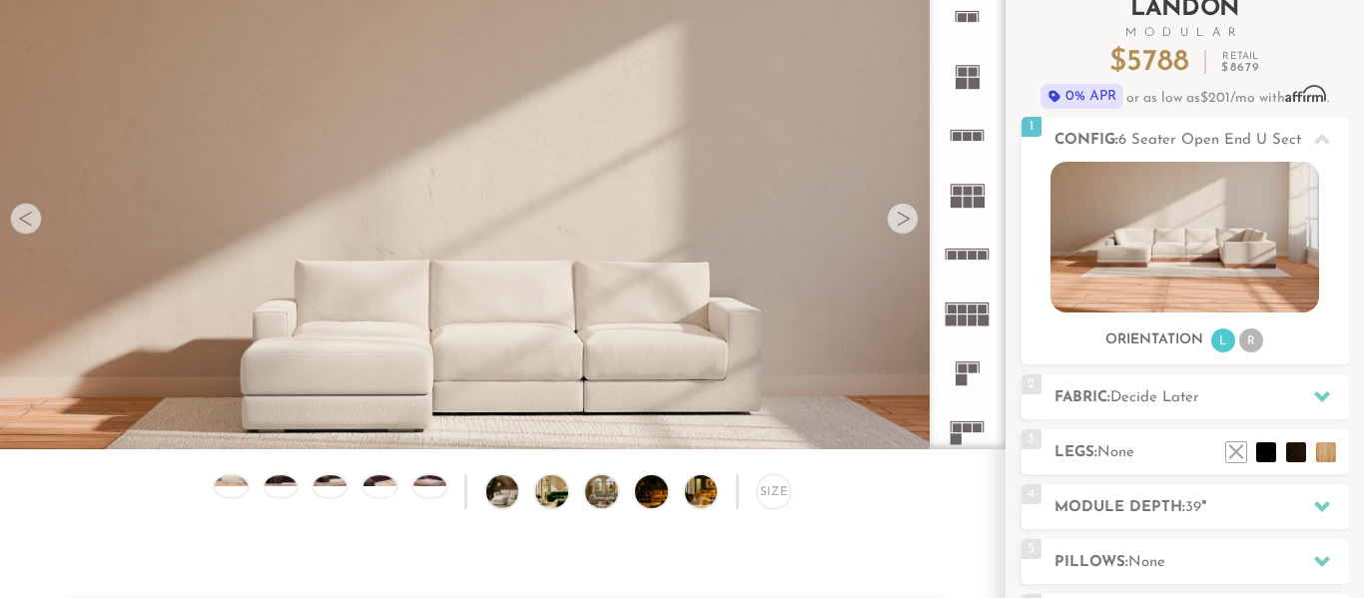
scroll to position [0, 0]
